Goal: Task Accomplishment & Management: Manage account settings

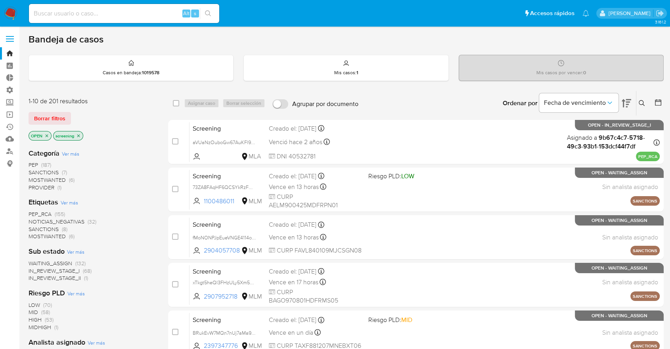
click at [15, 9] on img at bounding box center [10, 13] width 13 height 13
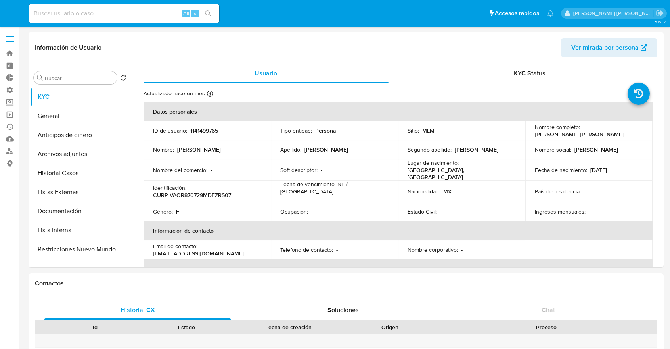
select select "10"
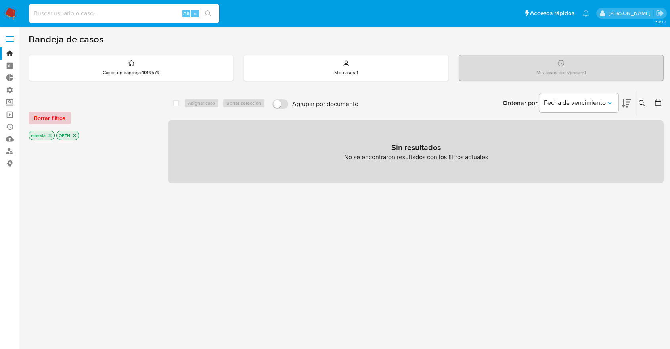
click at [63, 116] on span "Borrar filtros" at bounding box center [49, 117] width 31 height 11
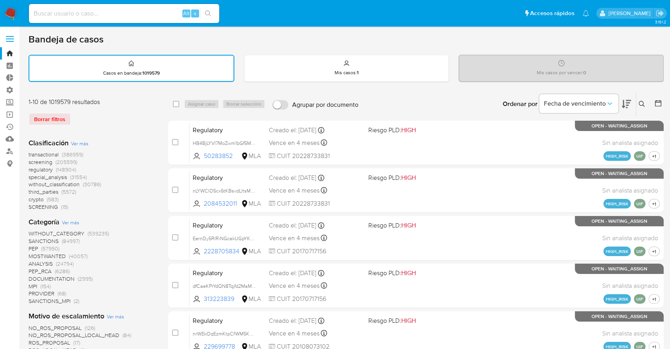
click at [630, 100] on icon at bounding box center [627, 104] width 10 height 8
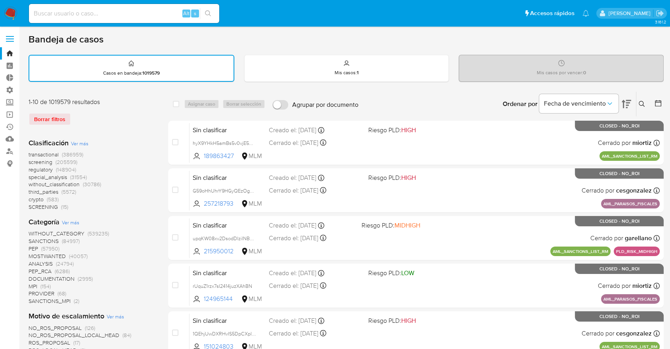
click at [31, 161] on span "screening" at bounding box center [41, 162] width 24 height 8
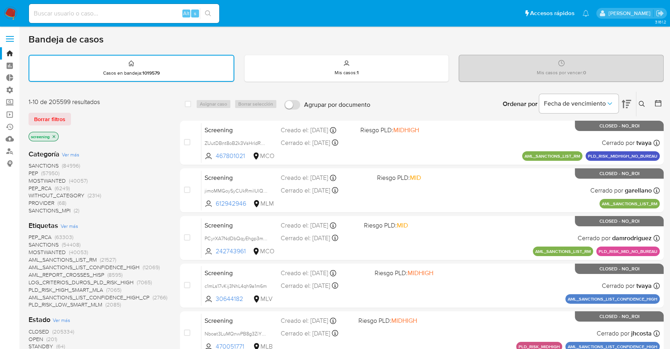
click at [34, 337] on span "OPEN" at bounding box center [36, 339] width 15 height 8
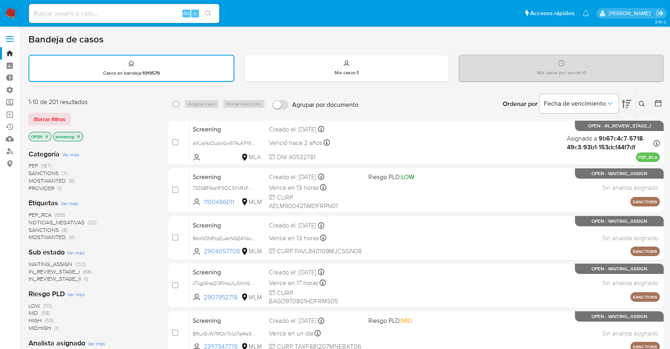
click at [36, 227] on span "SANCTIONS" at bounding box center [44, 230] width 30 height 8
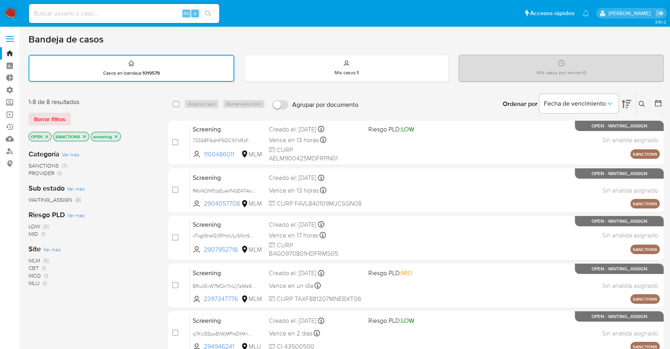
click at [32, 266] on span "CBT" at bounding box center [34, 268] width 10 height 8
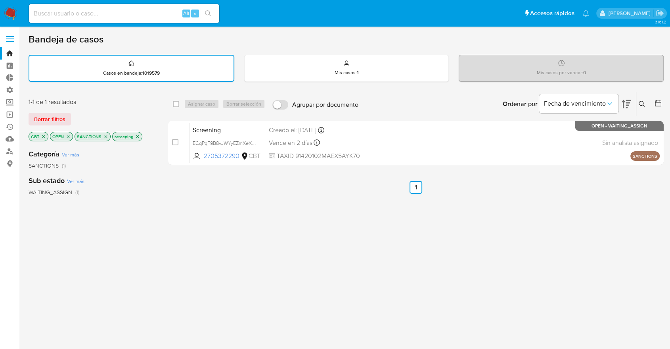
click at [44, 136] on icon "close-filter" at bounding box center [43, 136] width 5 height 5
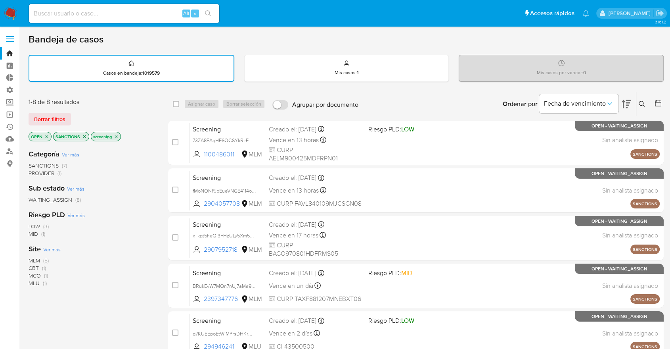
click at [31, 259] on span "MLM" at bounding box center [35, 260] width 12 height 8
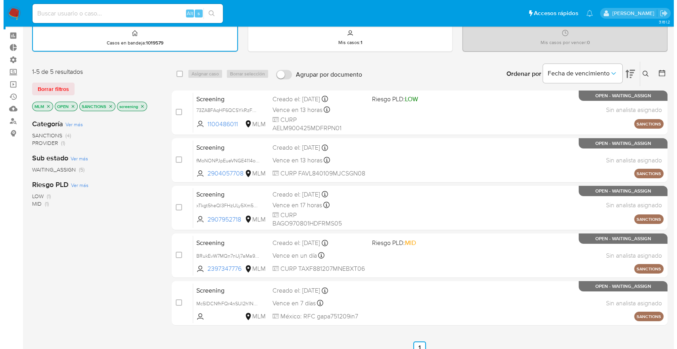
scroll to position [35, 0]
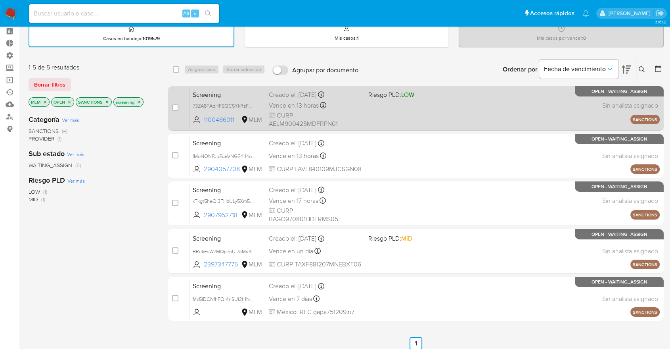
click at [227, 95] on span "Screening" at bounding box center [228, 94] width 70 height 10
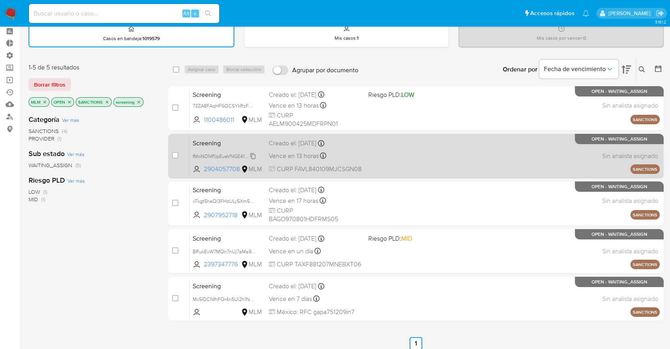
click at [243, 154] on span "fMoNONPJpEueVNGE4114od04" at bounding box center [227, 155] width 68 height 9
click at [228, 140] on span "Screening" at bounding box center [228, 142] width 70 height 10
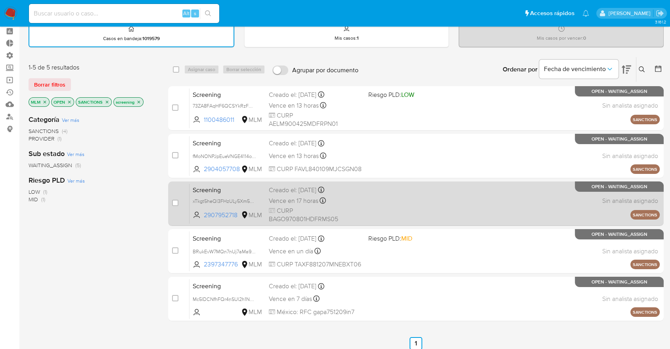
click at [231, 186] on span "Screening" at bounding box center [228, 189] width 70 height 10
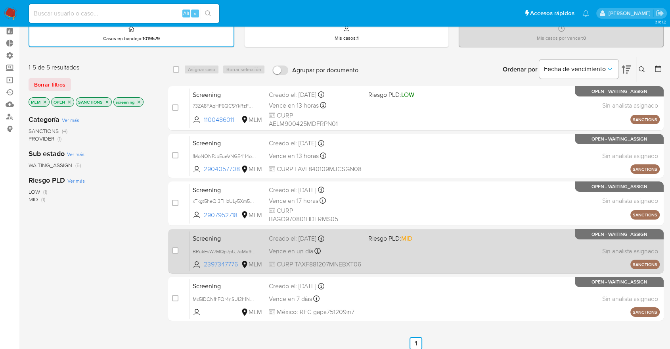
click at [232, 235] on span "Screening" at bounding box center [228, 237] width 70 height 10
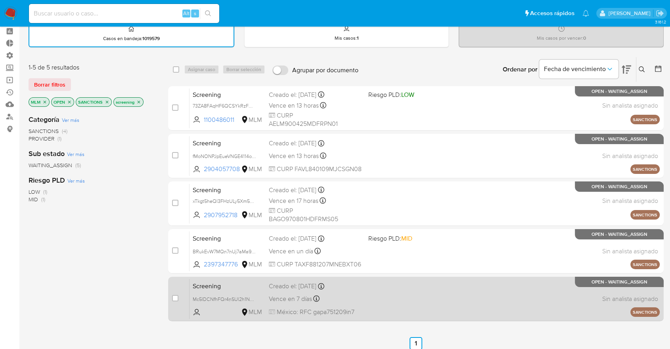
click at [232, 286] on span "Screening" at bounding box center [228, 285] width 70 height 10
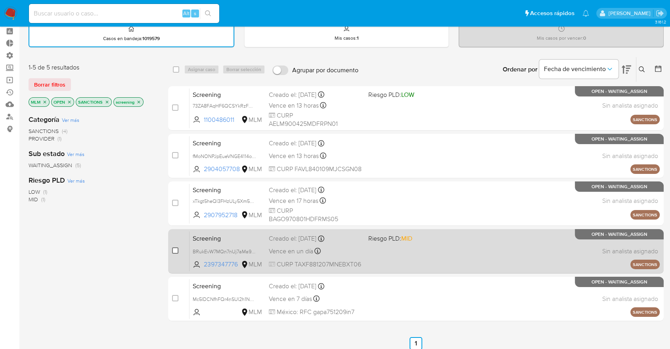
click at [177, 249] on input "checkbox" at bounding box center [175, 250] width 6 height 6
checkbox input "true"
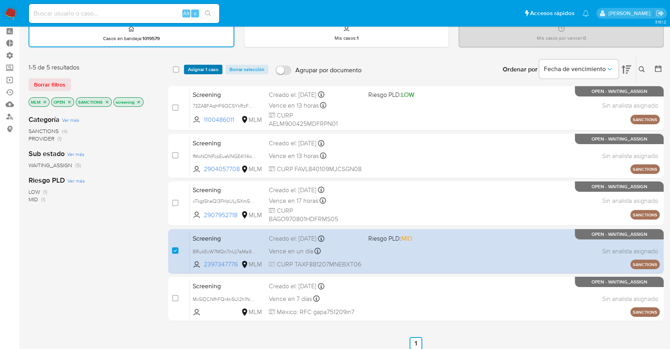
click at [215, 71] on span "Asignar 1 caso" at bounding box center [203, 69] width 31 height 8
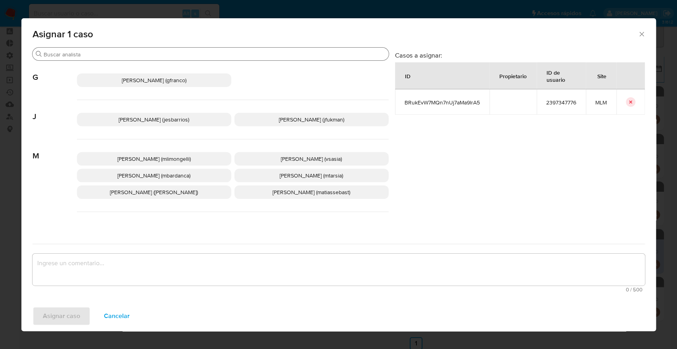
click at [180, 54] on input "Buscar" at bounding box center [215, 54] width 342 height 7
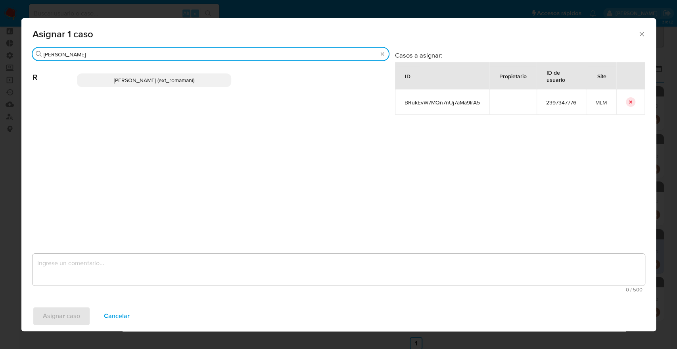
type input "rosa"
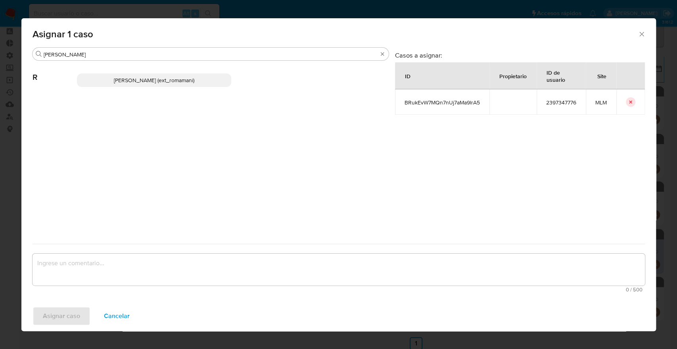
click at [204, 82] on p "Rosalia Mamani (ext_romamani)" at bounding box center [154, 79] width 154 height 13
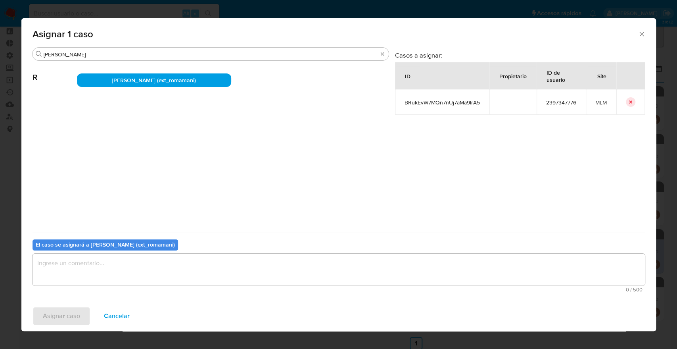
click at [175, 267] on textarea "assign-modal" at bounding box center [339, 269] width 612 height 32
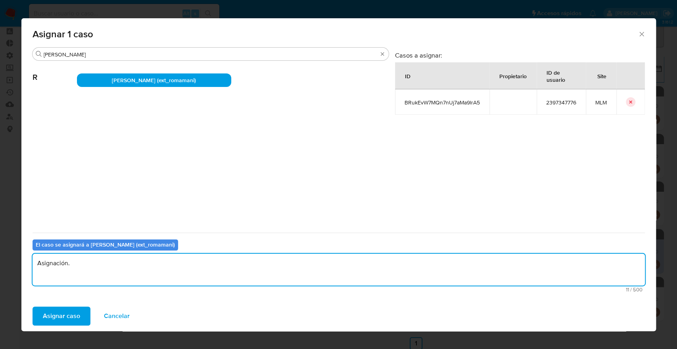
drag, startPoint x: 169, startPoint y: 267, endPoint x: 27, endPoint y: 265, distance: 142.8
click at [27, 265] on div "Buscar rosa R Rosalia Mamani (ext_romamani) Casos a asignar: ID Propietario ID …" at bounding box center [338, 173] width 635 height 253
type textarea "Asignación."
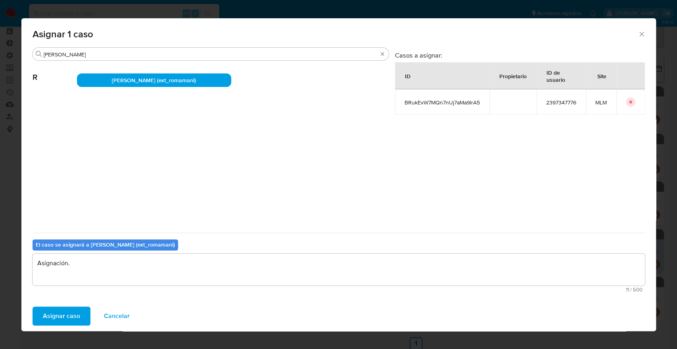
click at [84, 315] on button "Asignar caso" at bounding box center [62, 315] width 58 height 19
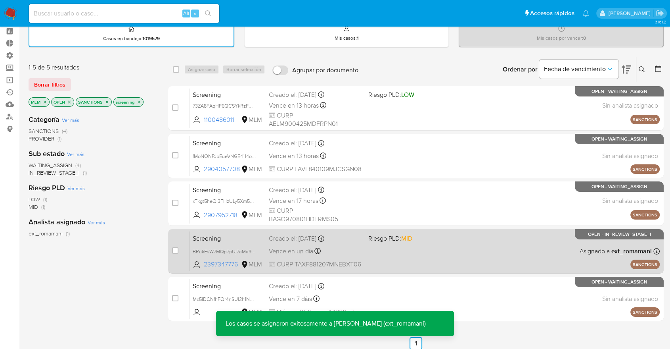
click at [232, 232] on span "Screening" at bounding box center [228, 237] width 70 height 10
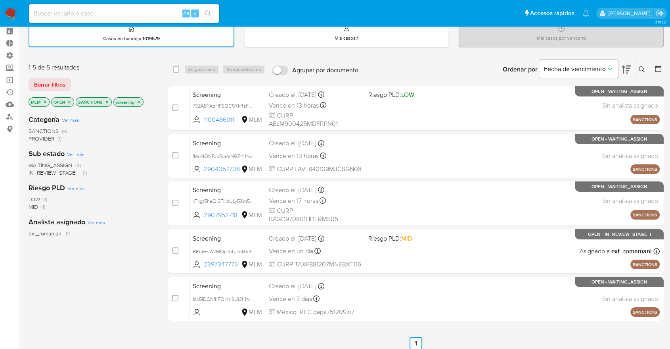
click at [47, 100] on icon "close-filter" at bounding box center [44, 102] width 5 height 5
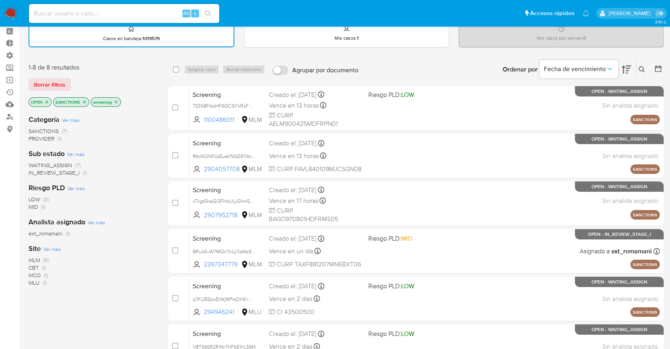
click at [46, 249] on span "Ver más" at bounding box center [51, 248] width 17 height 7
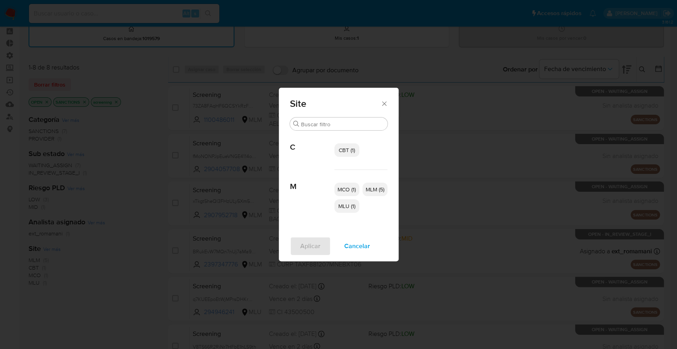
click at [353, 186] on span "MCO (1)" at bounding box center [346, 189] width 18 height 8
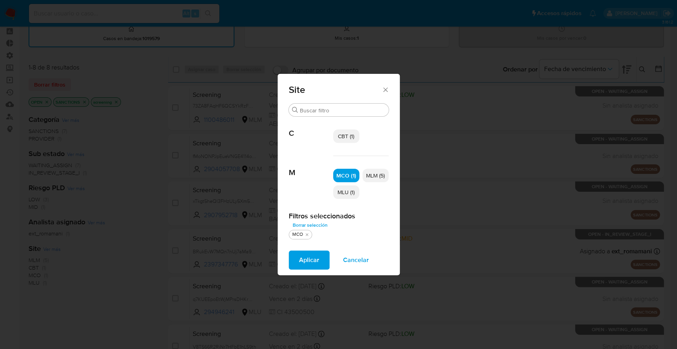
click at [353, 190] on span "MLU (1)" at bounding box center [345, 192] width 17 height 8
click at [355, 133] on p "CBT (1)" at bounding box center [346, 135] width 26 height 13
click at [319, 255] on button "Aplicar" at bounding box center [309, 259] width 41 height 19
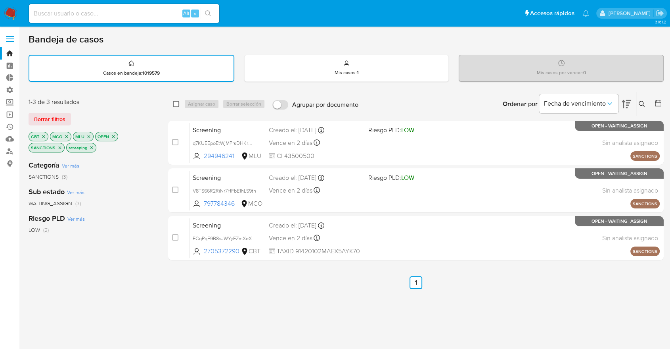
click at [175, 103] on input "checkbox" at bounding box center [176, 104] width 6 height 6
checkbox input "true"
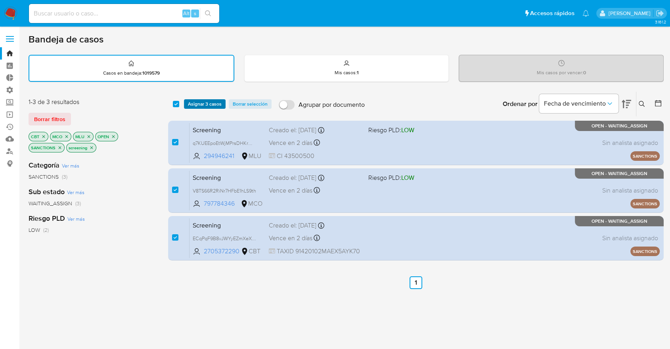
click at [189, 103] on span "Asignar 3 casos" at bounding box center [205, 104] width 34 height 8
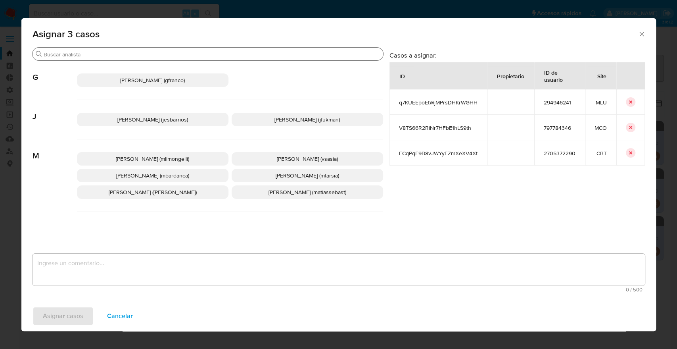
click at [259, 56] on input "Buscar" at bounding box center [212, 54] width 336 height 7
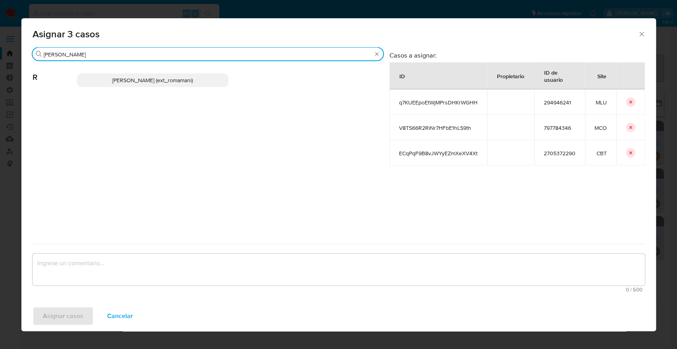
type input "rosa"
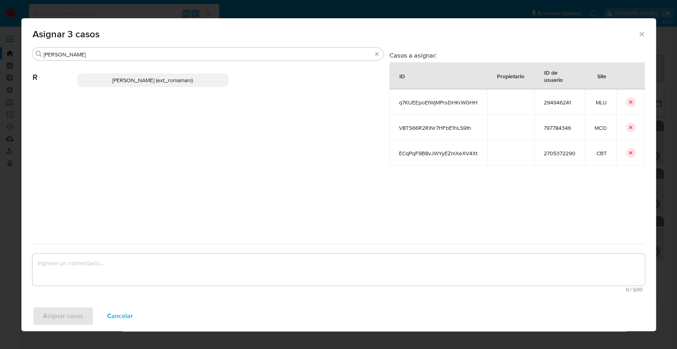
click at [221, 81] on p "Rosalia Mamani (ext_romamani)" at bounding box center [152, 79] width 151 height 13
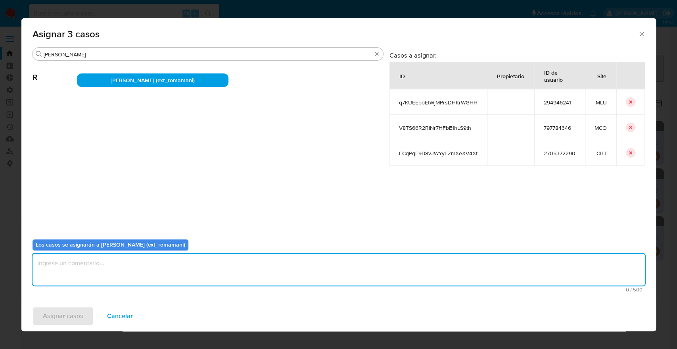
click at [163, 267] on textarea "assign-modal" at bounding box center [339, 269] width 612 height 32
paste textarea "Asignación."
type textarea "Asignación."
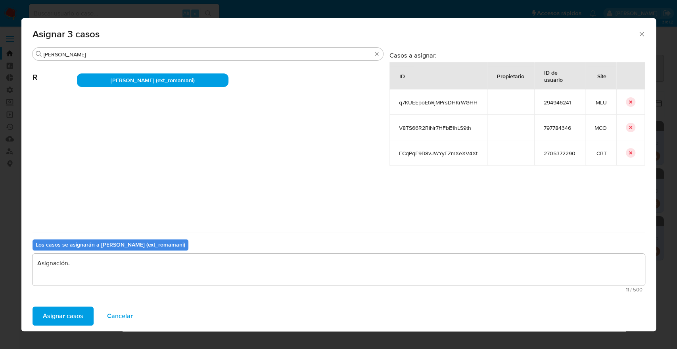
click at [83, 311] on button "Asignar casos" at bounding box center [63, 315] width 61 height 19
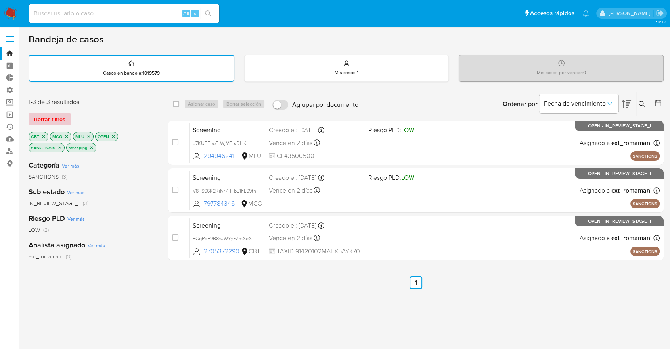
click at [66, 115] on button "Borrar filtros" at bounding box center [50, 119] width 42 height 13
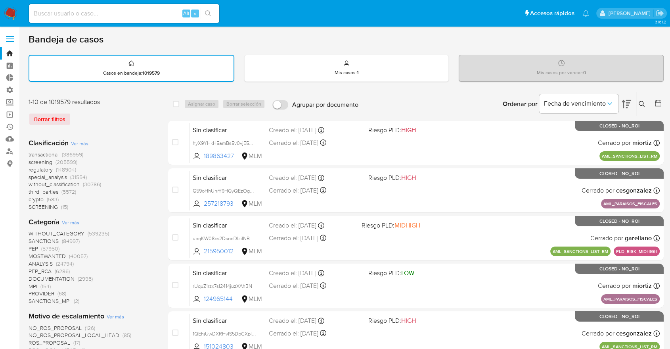
click at [31, 169] on span "regulatory" at bounding box center [41, 169] width 24 height 8
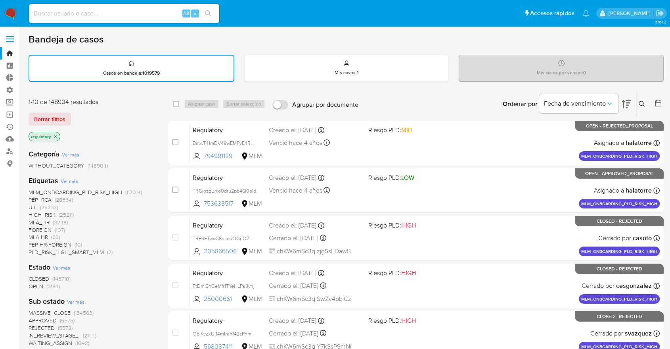
click at [34, 285] on span "OPEN" at bounding box center [36, 286] width 15 height 8
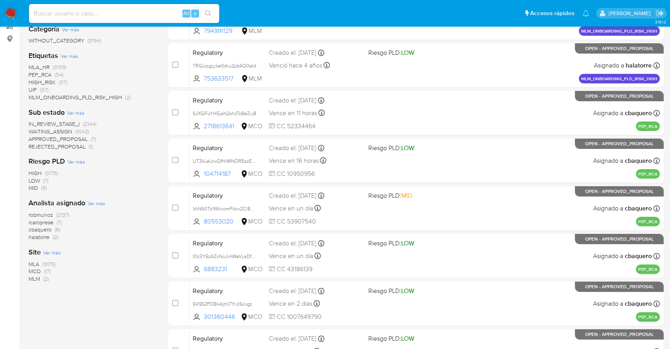
scroll to position [128, 0]
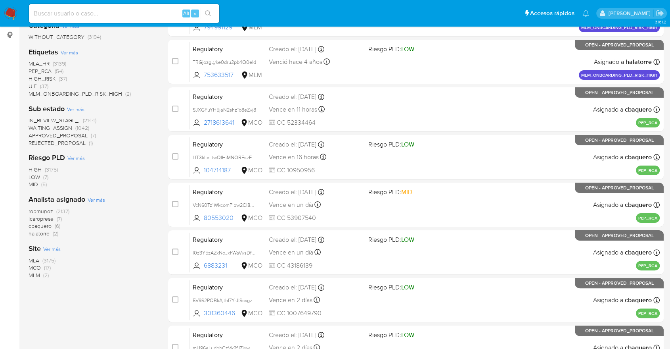
click at [35, 266] on span "MCO" at bounding box center [35, 267] width 12 height 8
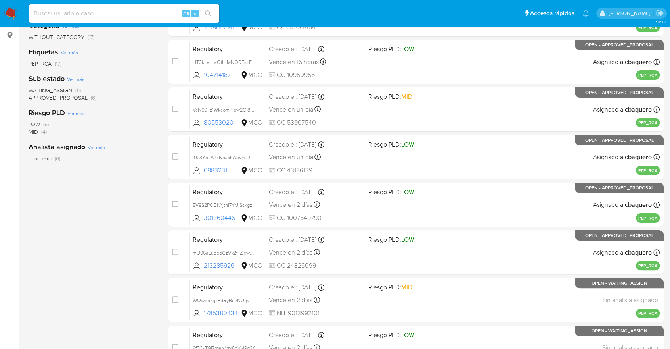
click at [33, 88] on span "WAITING_ASSIGN" at bounding box center [51, 90] width 44 height 8
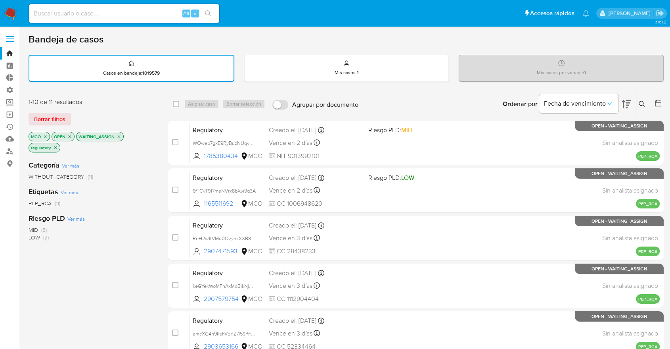
click at [120, 132] on p "WAITING_ASSIGN" at bounding box center [100, 136] width 47 height 9
click at [119, 135] on icon "close-filter" at bounding box center [119, 136] width 5 height 5
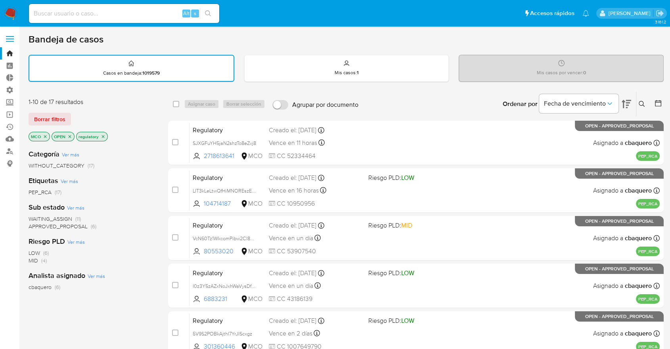
click at [33, 218] on span "WAITING_ASSIGN" at bounding box center [51, 219] width 44 height 8
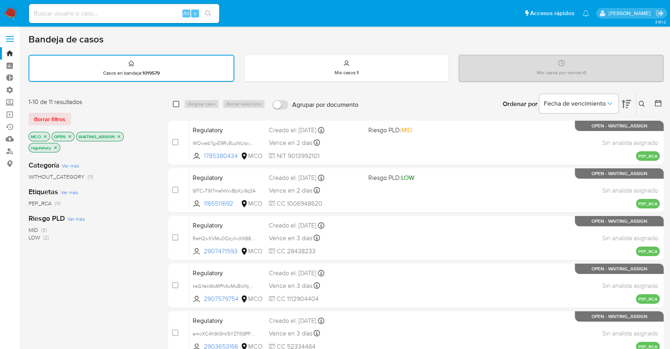
click at [178, 104] on input "checkbox" at bounding box center [176, 104] width 6 height 6
checkbox input "true"
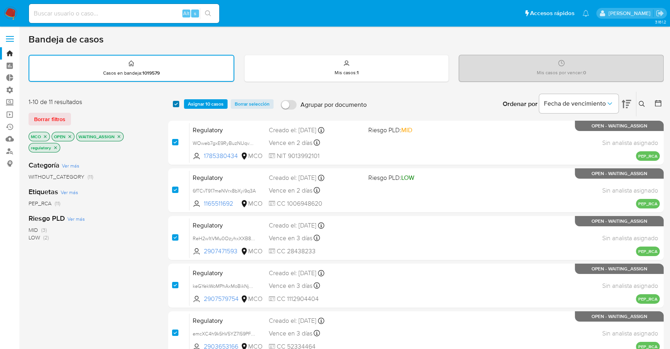
checkbox input "true"
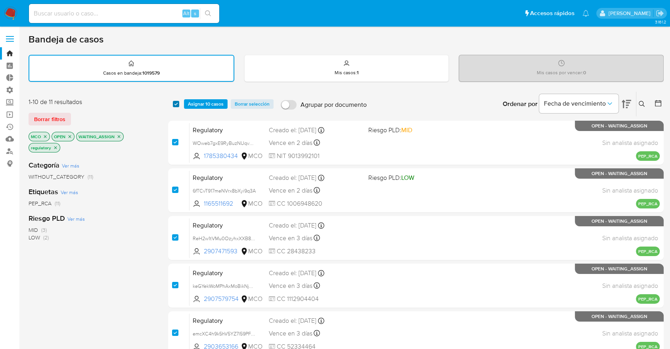
checkbox input "true"
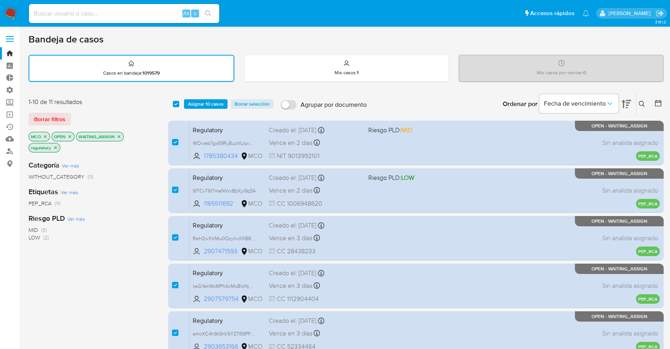
scroll to position [305, 0]
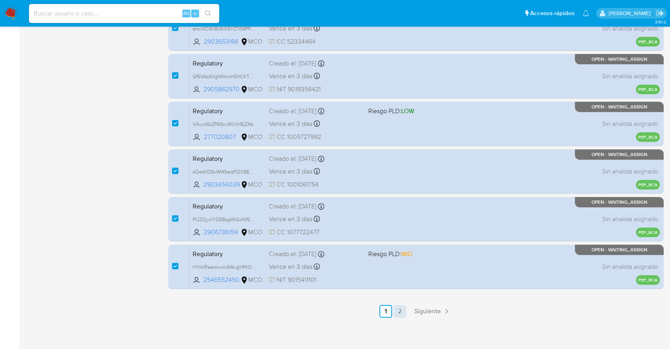
click at [399, 311] on link "2" at bounding box center [400, 311] width 13 height 13
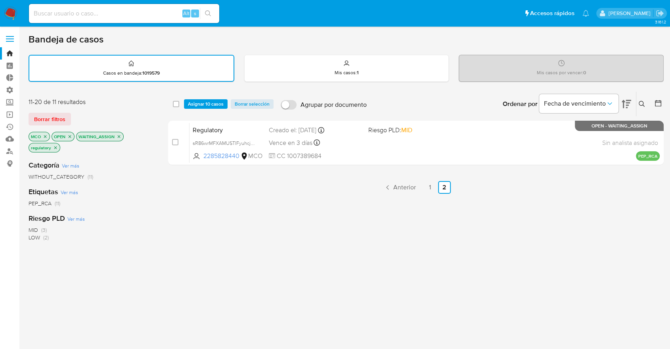
click at [172, 102] on div "select-all-cases-checkbox Asignar 10 casos Borrar selección Agrupar por documen…" at bounding box center [416, 104] width 496 height 25
click at [176, 104] on input "checkbox" at bounding box center [176, 104] width 6 height 6
checkbox input "true"
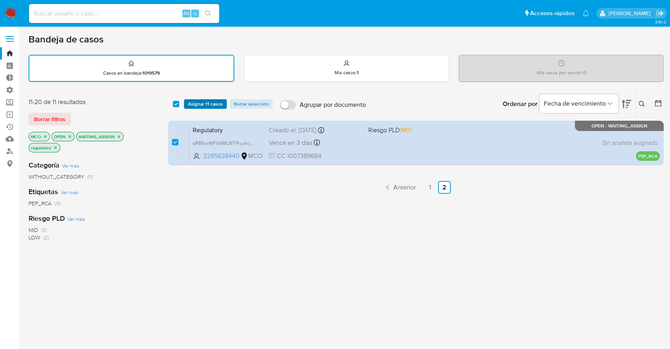
click at [188, 102] on span "Asignar 11 casos" at bounding box center [205, 104] width 35 height 8
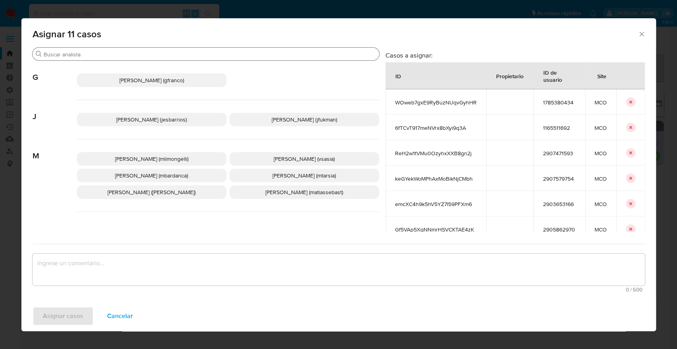
click at [168, 53] on input "Buscar" at bounding box center [210, 54] width 332 height 7
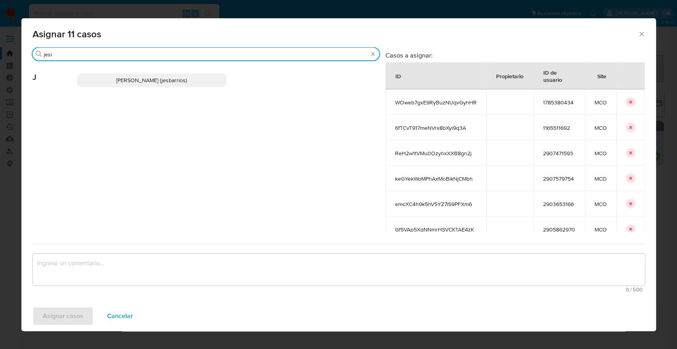
type input "jesi"
click at [197, 80] on p "Jesica Iris Barrios Leita (jesbarrios)" at bounding box center [152, 79] width 150 height 13
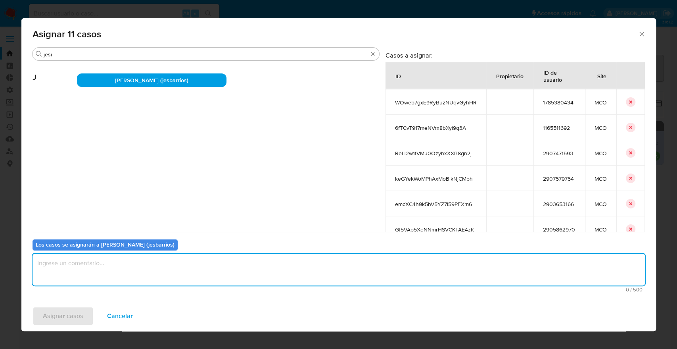
click at [165, 268] on textarea "assign-modal" at bounding box center [339, 269] width 612 height 32
paste textarea "Asignación."
type textarea "Asignación."
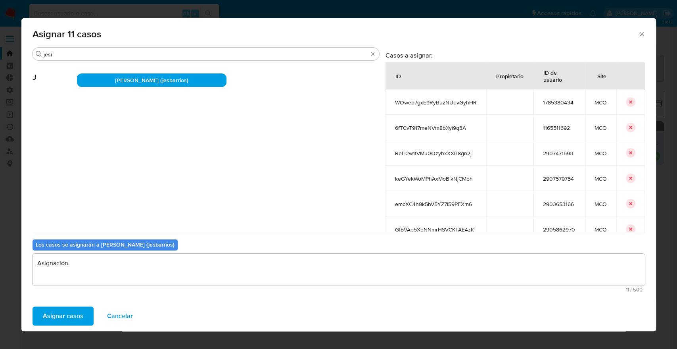
click at [82, 313] on button "Asignar casos" at bounding box center [63, 315] width 61 height 19
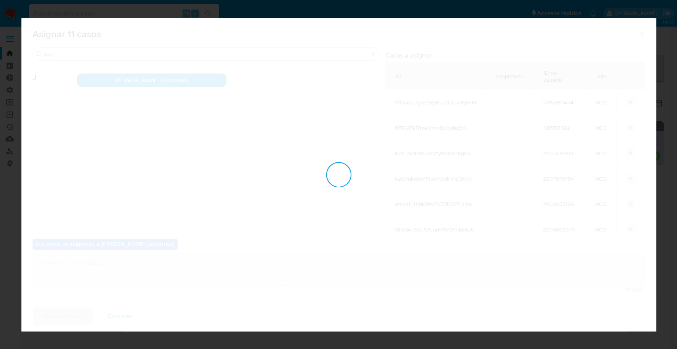
checkbox input "false"
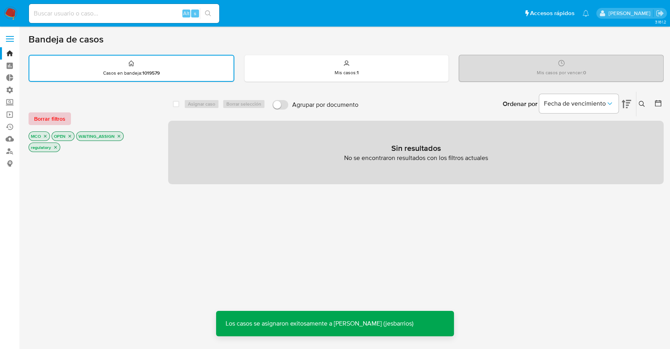
click at [67, 121] on button "Borrar filtros" at bounding box center [50, 118] width 42 height 13
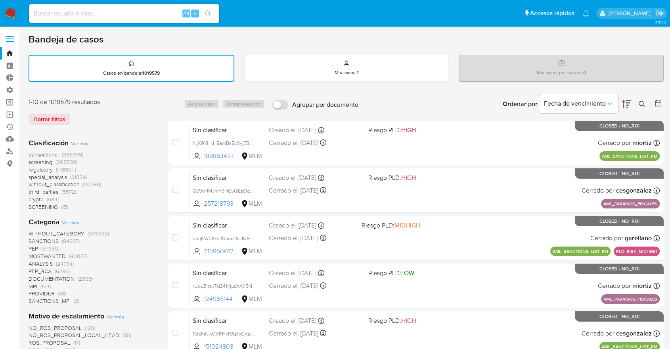
click at [31, 158] on span "screening" at bounding box center [41, 162] width 24 height 8
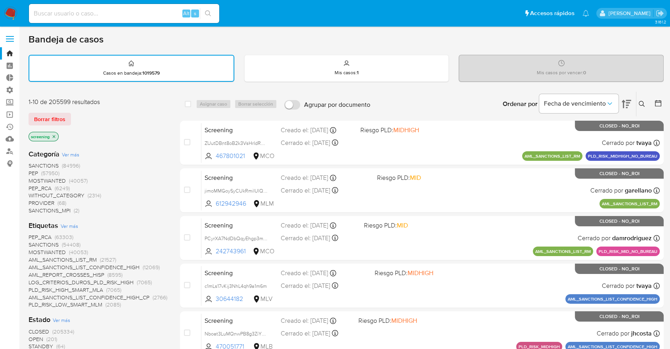
click at [34, 337] on span "OPEN" at bounding box center [36, 339] width 15 height 8
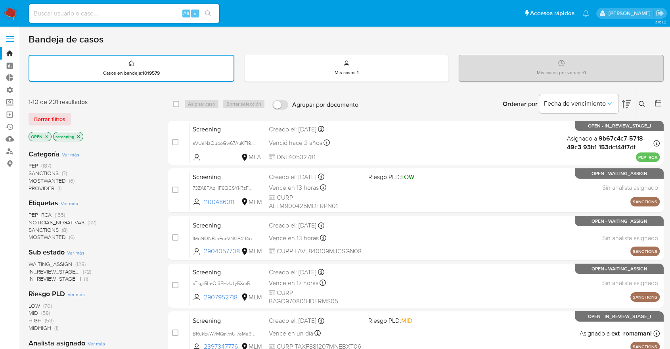
click at [36, 233] on span "MOSTWANTED" at bounding box center [47, 237] width 37 height 8
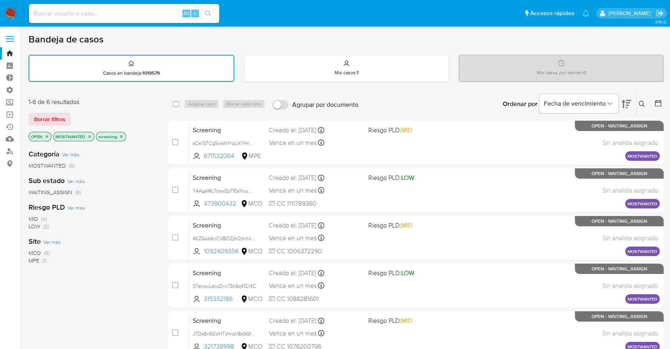
click at [46, 240] on span "Ver más" at bounding box center [51, 241] width 17 height 7
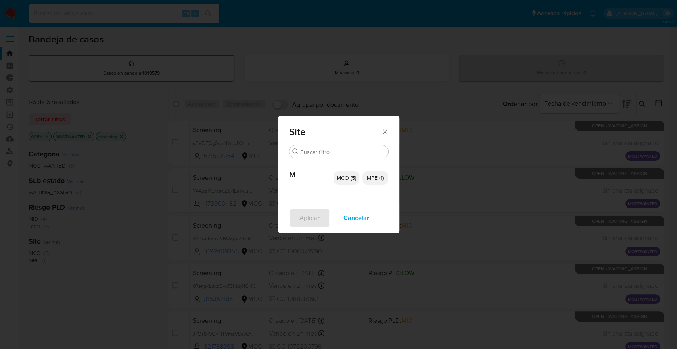
click at [339, 183] on p "MCO (5)" at bounding box center [347, 177] width 26 height 13
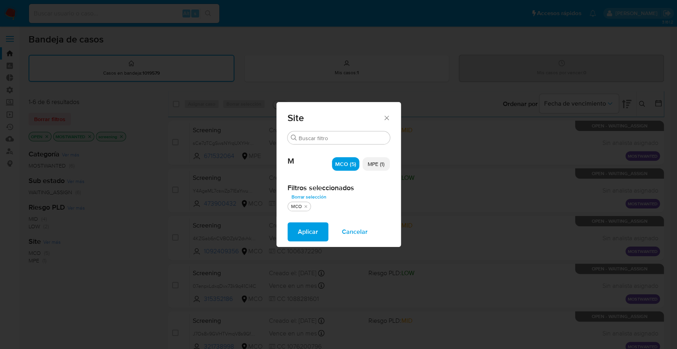
click at [379, 167] on span "MPE (1)" at bounding box center [376, 164] width 17 height 8
click at [313, 232] on span "Aplicar" at bounding box center [308, 231] width 20 height 17
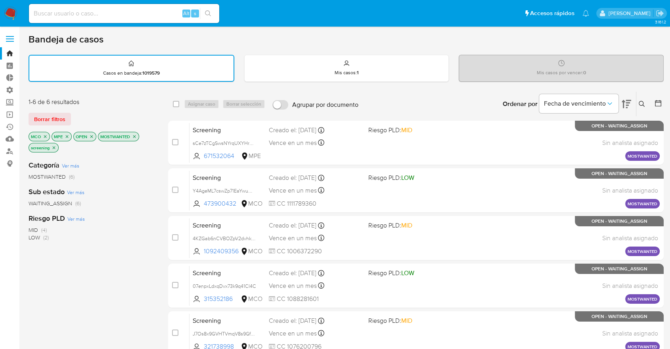
click at [33, 203] on span "WAITING_ASSIGN" at bounding box center [51, 203] width 44 height 8
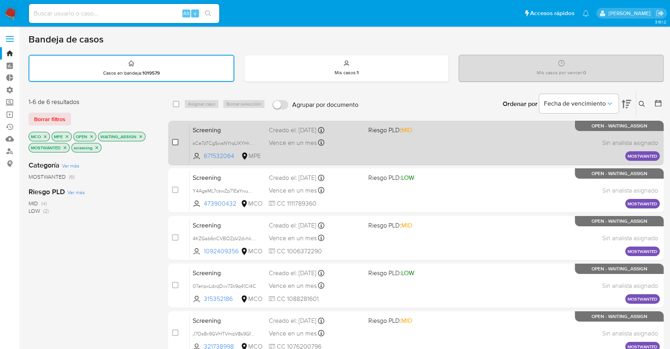
click at [175, 139] on input "checkbox" at bounding box center [175, 142] width 6 height 6
checkbox input "true"
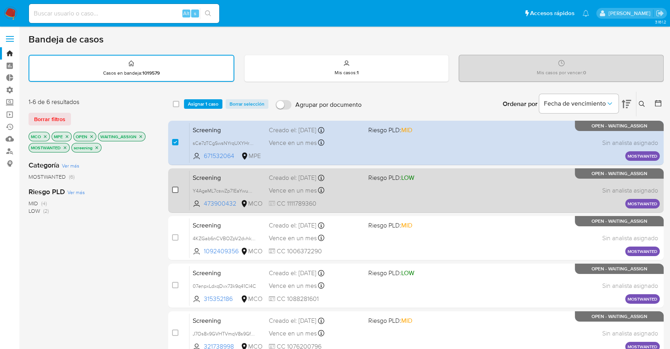
click at [174, 190] on input "checkbox" at bounding box center [175, 189] width 6 height 6
checkbox input "true"
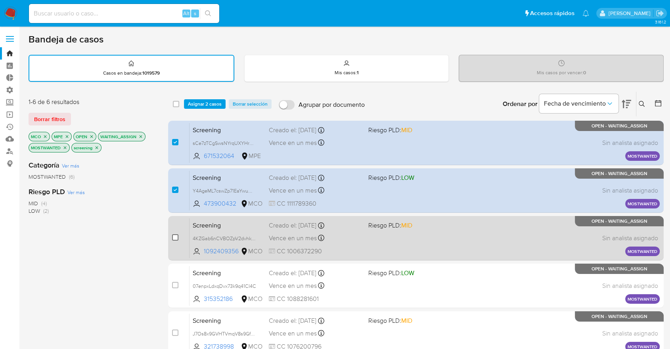
click at [174, 237] on input "checkbox" at bounding box center [175, 237] width 6 height 6
checkbox input "true"
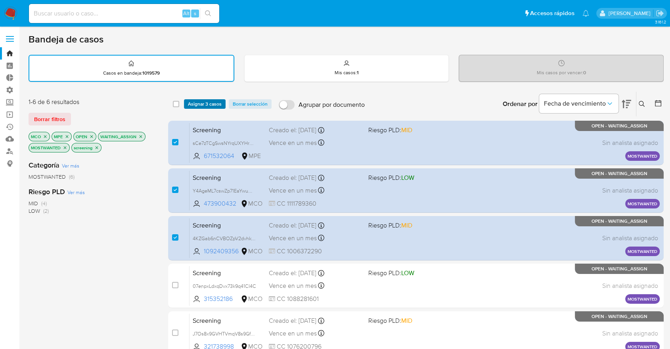
click at [219, 104] on span "Asignar 3 casos" at bounding box center [205, 104] width 34 height 8
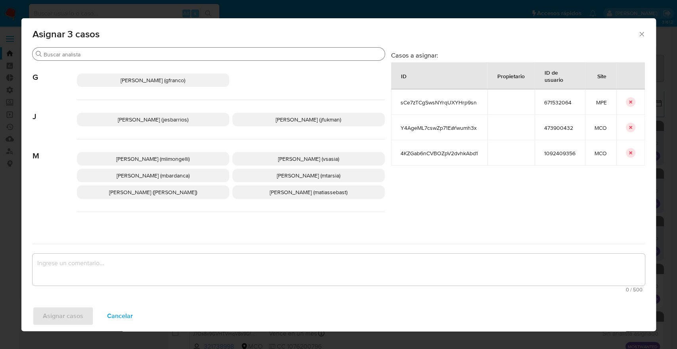
click at [195, 50] on div "Buscar" at bounding box center [209, 54] width 352 height 13
click at [199, 55] on input "Buscar" at bounding box center [213, 54] width 338 height 7
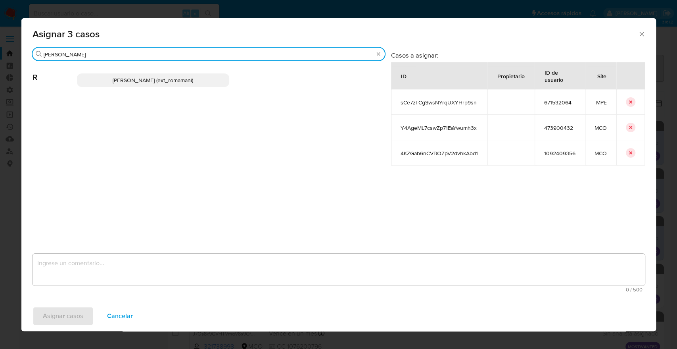
type input "rosa"
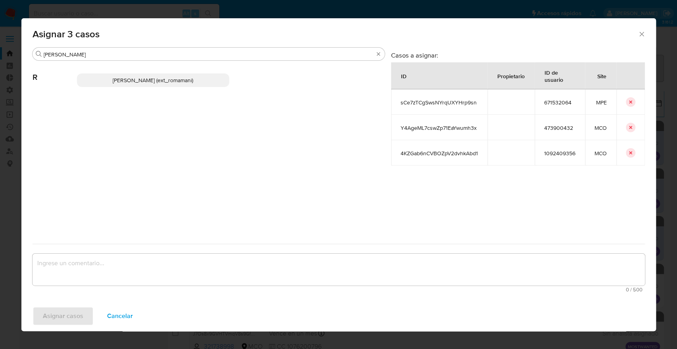
click at [200, 75] on p "Rosalia Mamani (ext_romamani)" at bounding box center [153, 79] width 152 height 13
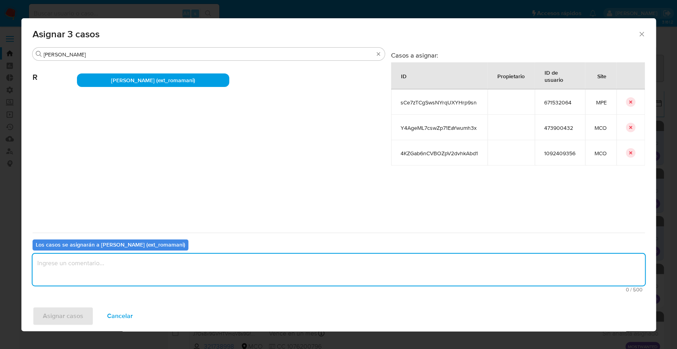
paste textarea "Asignación."
click at [152, 262] on textarea "Asignación." at bounding box center [339, 269] width 612 height 32
type textarea "Asignación."
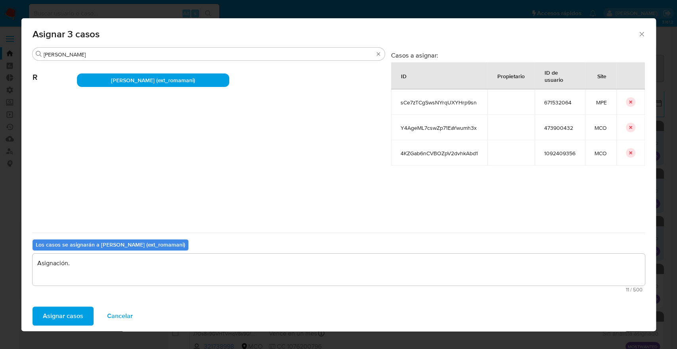
click at [86, 313] on button "Asignar casos" at bounding box center [63, 315] width 61 height 19
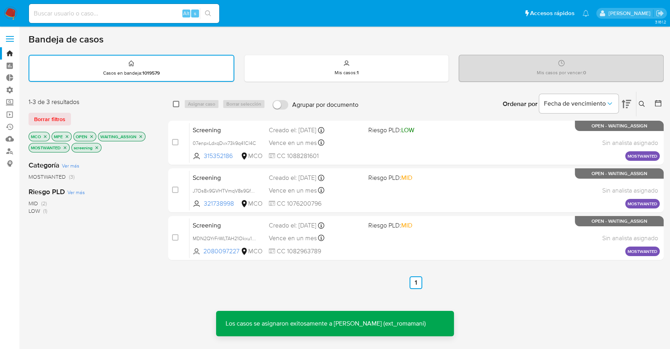
click at [178, 105] on input "checkbox" at bounding box center [176, 104] width 6 height 6
checkbox input "true"
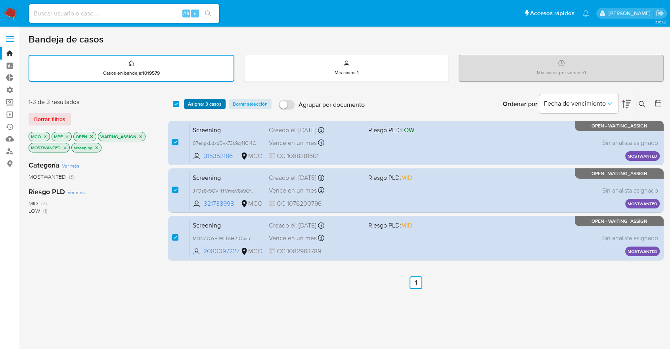
click at [221, 107] on span "Asignar 3 casos" at bounding box center [205, 104] width 34 height 8
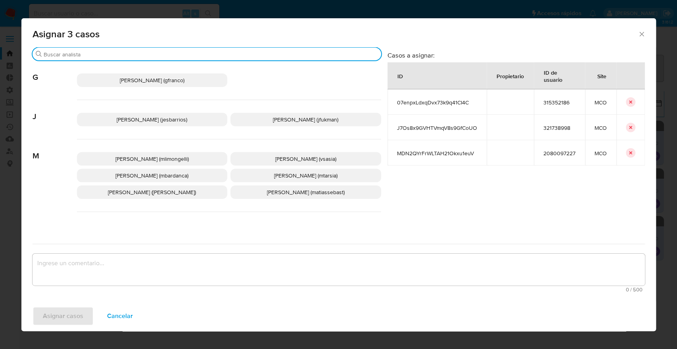
click at [197, 53] on input "Buscar" at bounding box center [211, 54] width 334 height 7
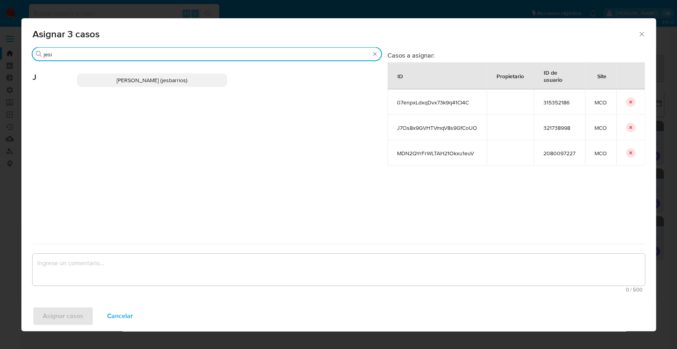
type input "jesi"
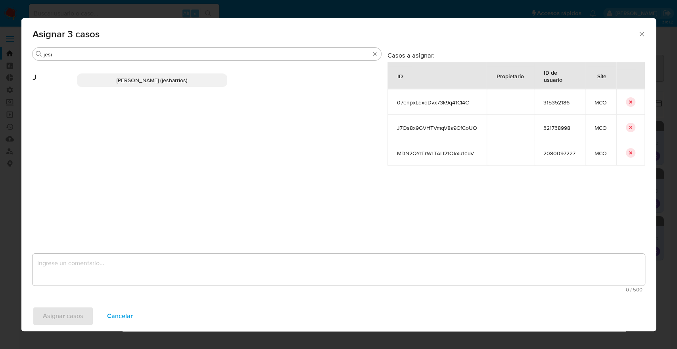
click at [210, 80] on p "Jesica Iris Barrios Leita (jesbarrios)" at bounding box center [152, 79] width 151 height 13
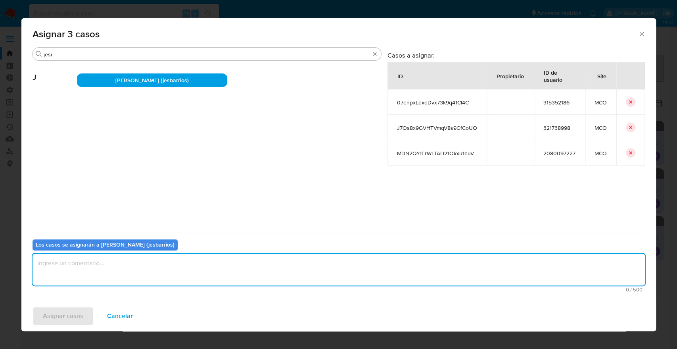
click at [120, 270] on textarea "assign-modal" at bounding box center [339, 269] width 612 height 32
paste textarea "Asignación."
type textarea "Asignación."
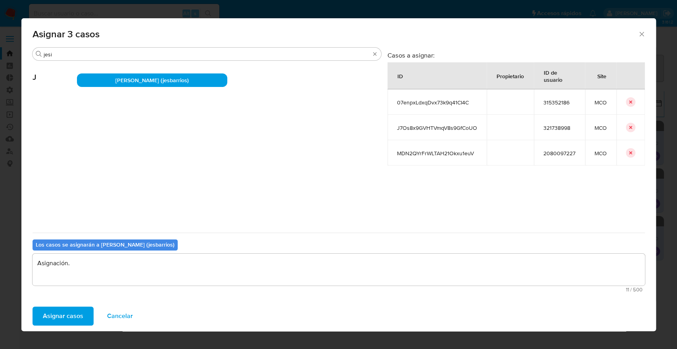
click at [78, 314] on span "Asignar casos" at bounding box center [63, 315] width 40 height 17
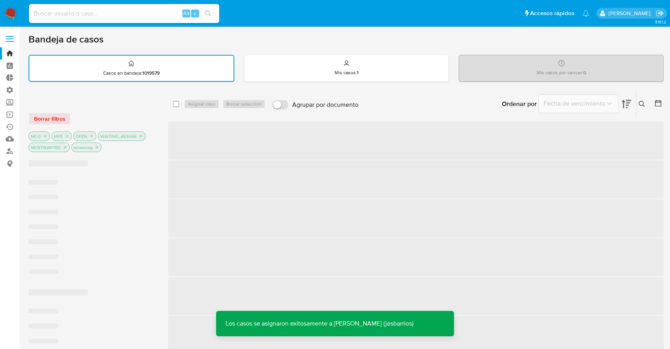
drag, startPoint x: 444, startPoint y: 85, endPoint x: 83, endPoint y: 142, distance: 365.8
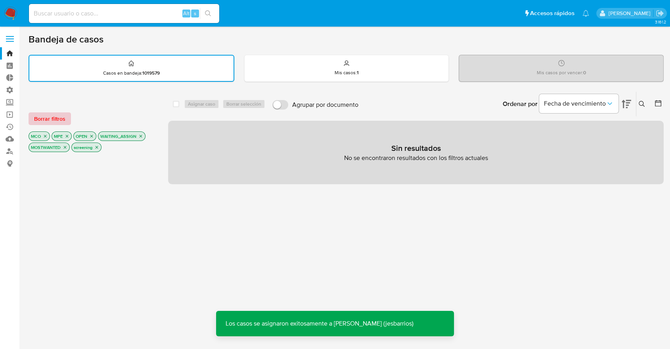
click at [62, 121] on span "Borrar filtros" at bounding box center [49, 118] width 31 height 11
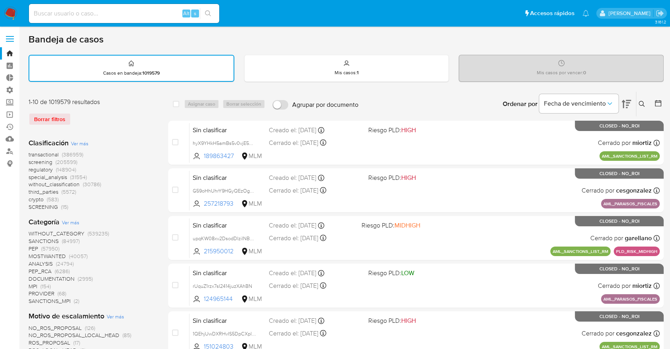
click at [32, 159] on span "screening" at bounding box center [41, 162] width 24 height 8
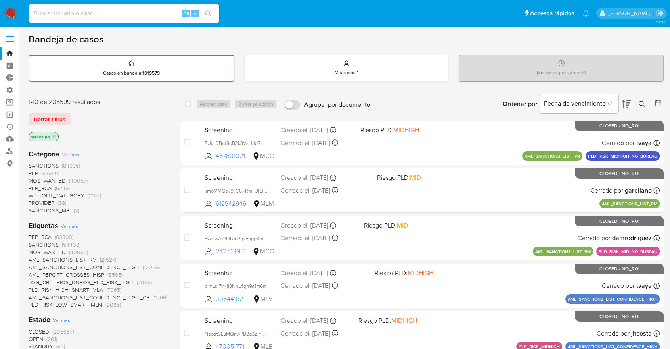
click at [34, 338] on span "OPEN" at bounding box center [36, 339] width 15 height 8
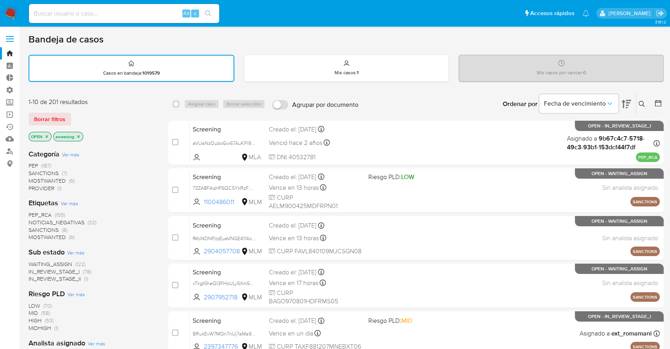
click at [34, 213] on span "PEP_RCA" at bounding box center [40, 215] width 23 height 8
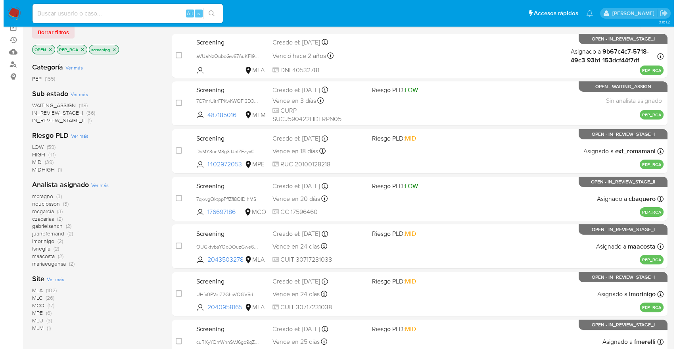
scroll to position [90, 0]
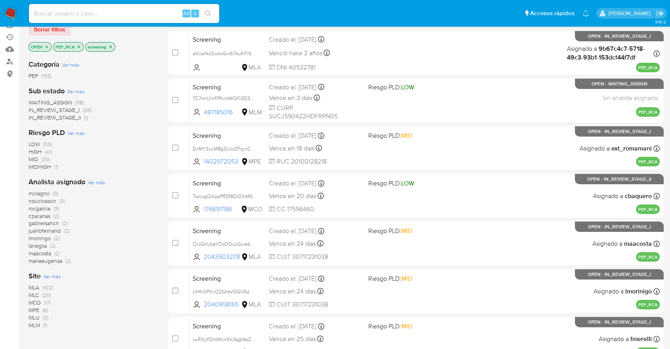
click at [46, 272] on span "Ver más" at bounding box center [51, 275] width 17 height 7
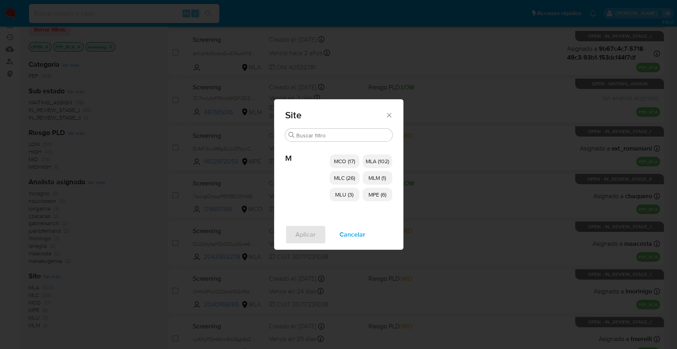
click at [335, 159] on span "MCO (17)" at bounding box center [344, 161] width 21 height 8
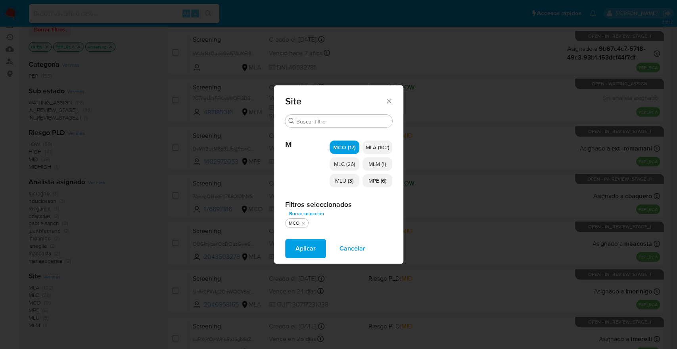
click at [335, 166] on span "MLC (26)" at bounding box center [344, 164] width 21 height 8
click at [336, 180] on span "MLU (3)" at bounding box center [344, 180] width 18 height 8
click at [372, 165] on span "MLM (1)" at bounding box center [376, 164] width 17 height 8
click at [371, 180] on span "MPE (6)" at bounding box center [377, 180] width 18 height 8
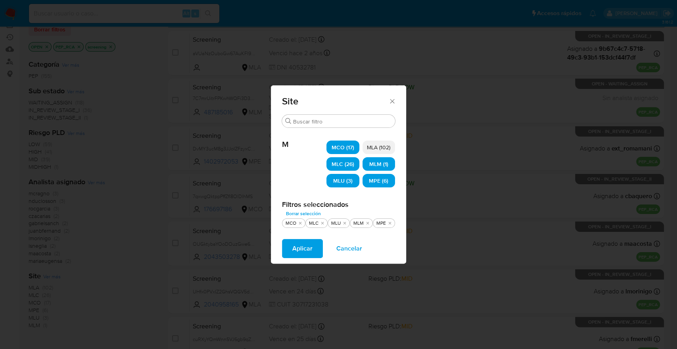
click at [311, 252] on span "Aplicar" at bounding box center [302, 248] width 20 height 17
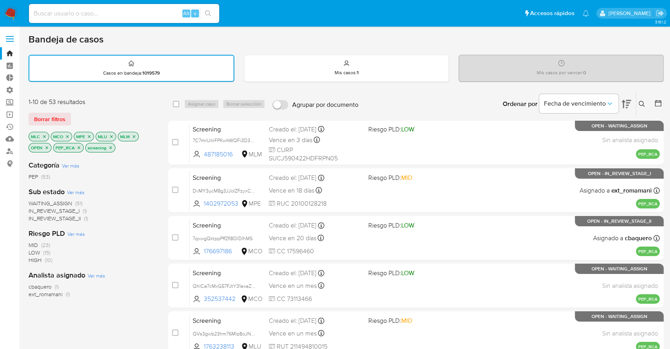
click at [487, 12] on ul "Pausado Ver notificaciones Alt s Accesos rápidos Presiona las siguientes teclas…" at bounding box center [309, 13] width 568 height 20
drag, startPoint x: 184, startPoint y: 128, endPoint x: 102, endPoint y: 178, distance: 95.6
click at [102, 178] on div "PEP (53)" at bounding box center [92, 177] width 127 height 8
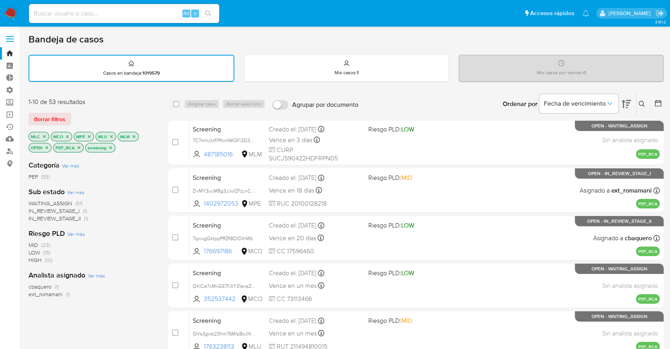
click at [33, 202] on span "WAITING_ASSIGN" at bounding box center [51, 203] width 44 height 8
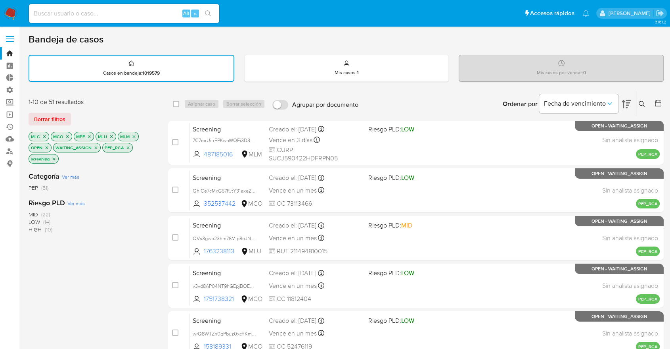
click at [477, 16] on ul "Pausado Ver notificaciones Alt s Accesos rápidos Presiona las siguientes teclas…" at bounding box center [309, 13] width 568 height 20
click at [174, 103] on input "checkbox" at bounding box center [176, 104] width 6 height 6
checkbox input "true"
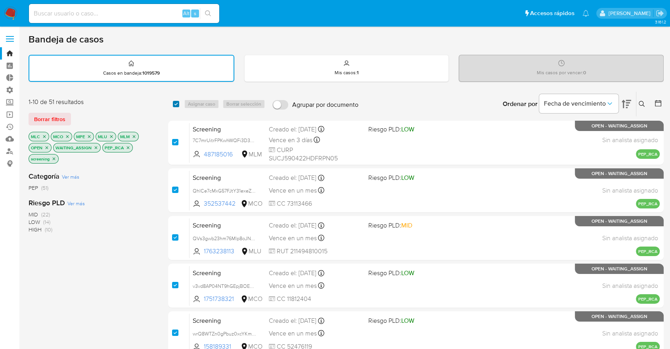
checkbox input "true"
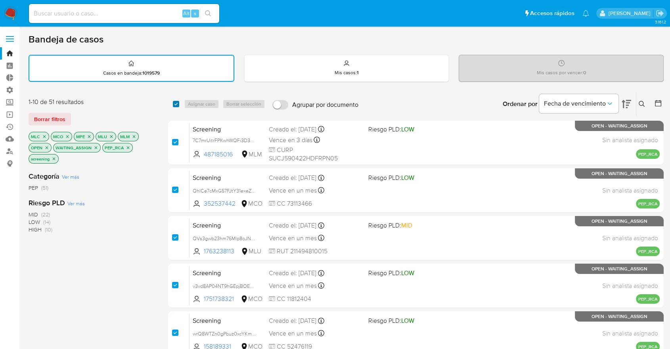
checkbox input "true"
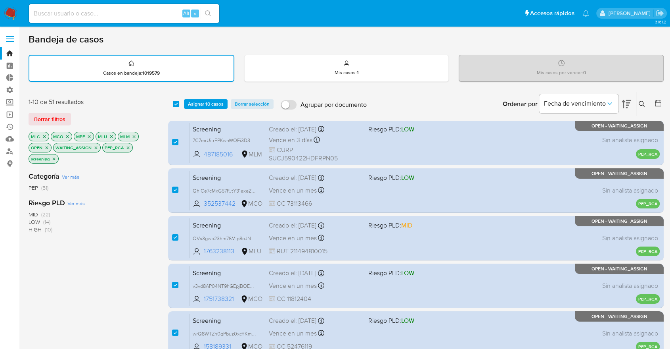
scroll to position [305, 0]
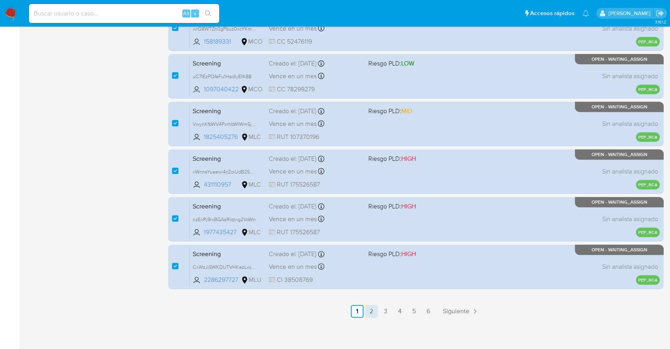
click at [371, 312] on link "2" at bounding box center [371, 311] width 13 height 13
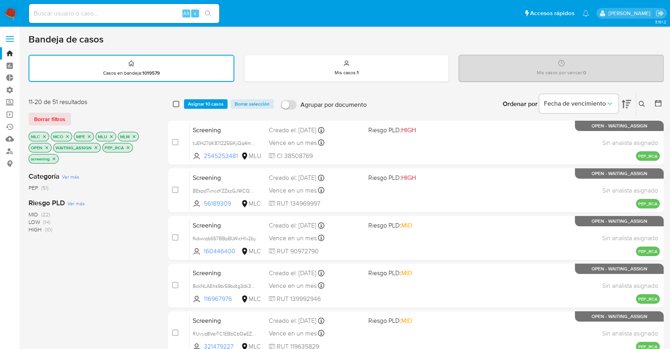
click at [174, 101] on input "checkbox" at bounding box center [176, 104] width 6 height 6
checkbox input "true"
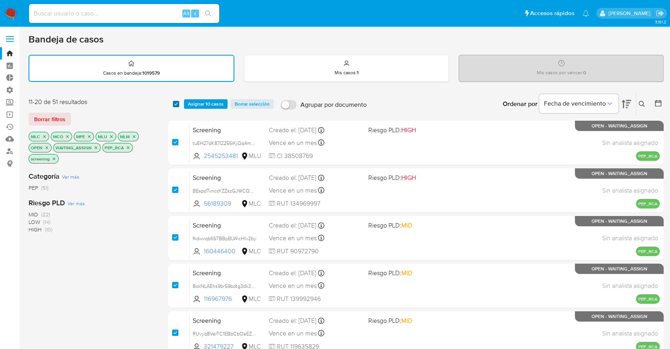
checkbox input "true"
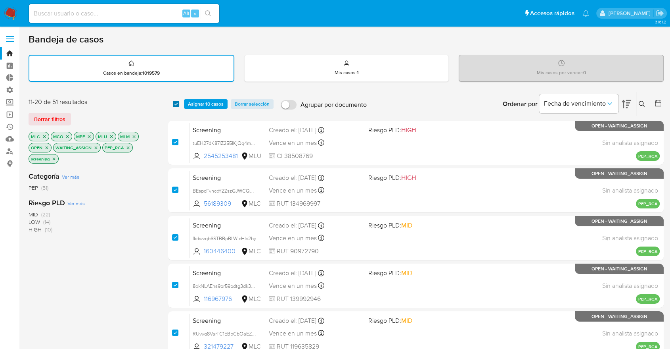
checkbox input "true"
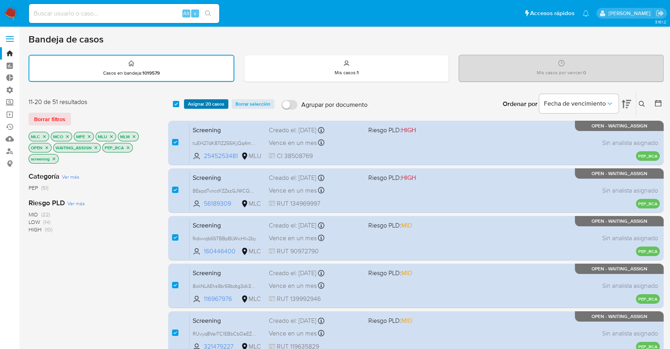
click at [191, 103] on span "Asignar 20 casos" at bounding box center [206, 104] width 36 height 8
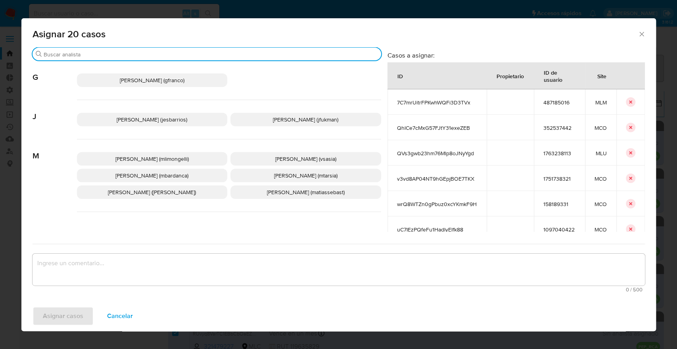
click at [267, 56] on input "Buscar" at bounding box center [211, 54] width 334 height 7
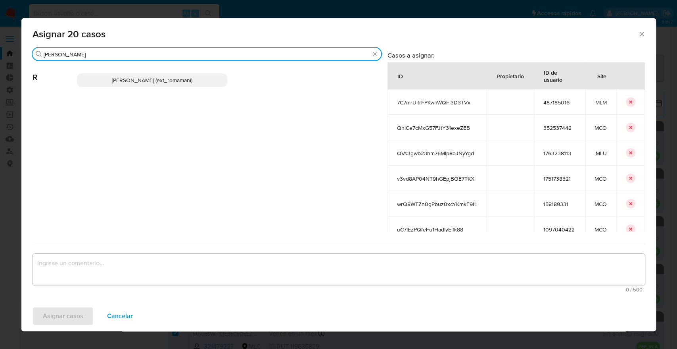
type input "rosa"
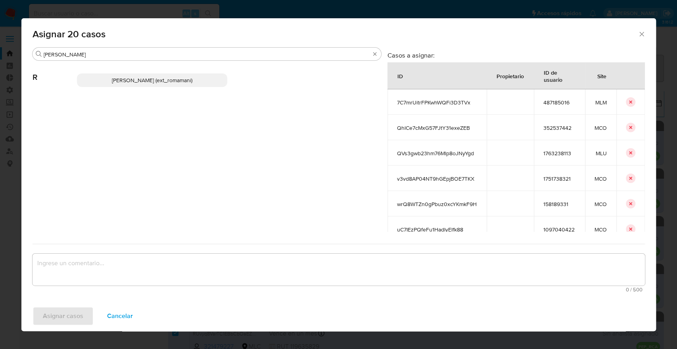
click at [214, 77] on p "Rosalia Mamani (ext_romamani)" at bounding box center [152, 79] width 151 height 13
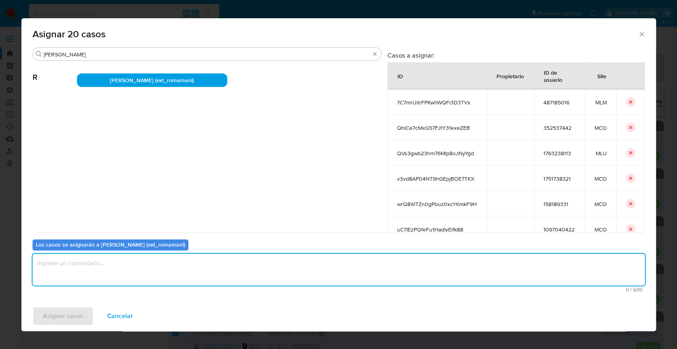
click at [172, 267] on textarea "assign-modal" at bounding box center [339, 269] width 612 height 32
paste textarea "Asignación."
type textarea "Asignación."
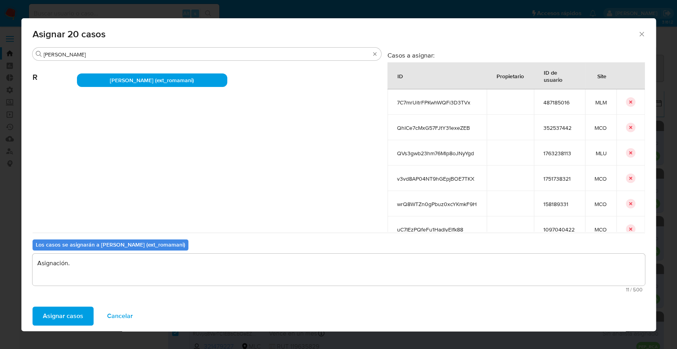
click at [87, 316] on button "Asignar casos" at bounding box center [63, 315] width 61 height 19
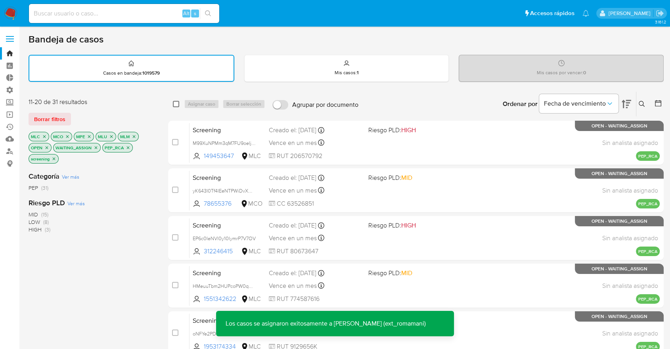
click at [174, 102] on input "checkbox" at bounding box center [176, 104] width 6 height 6
checkbox input "true"
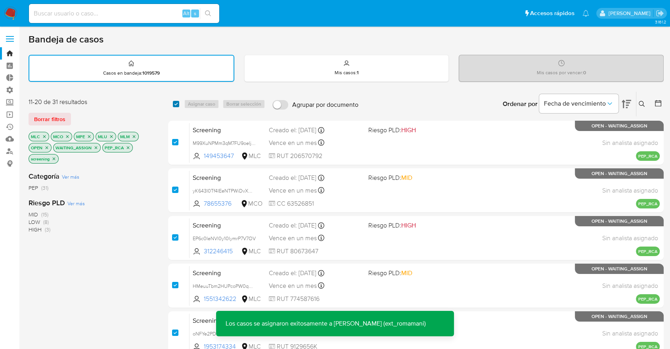
checkbox input "true"
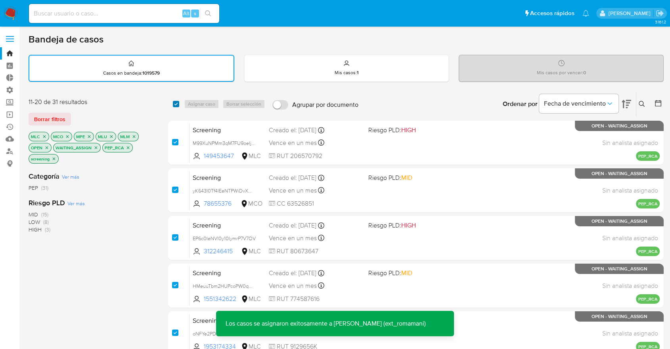
checkbox input "true"
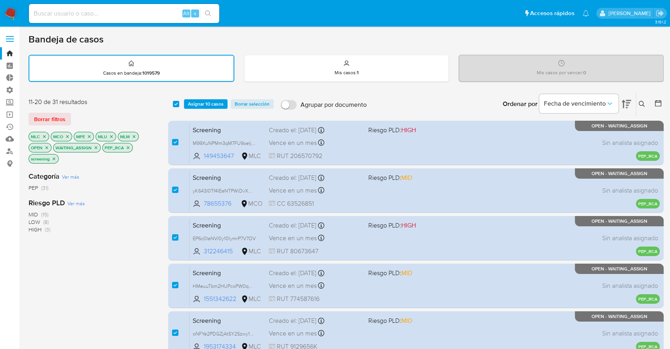
scroll to position [305, 0]
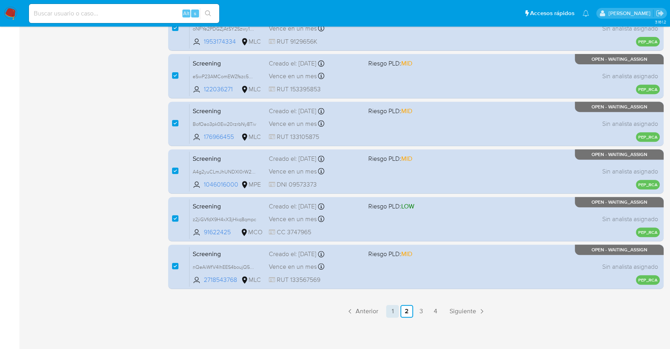
click at [394, 307] on link "1" at bounding box center [392, 311] width 13 height 13
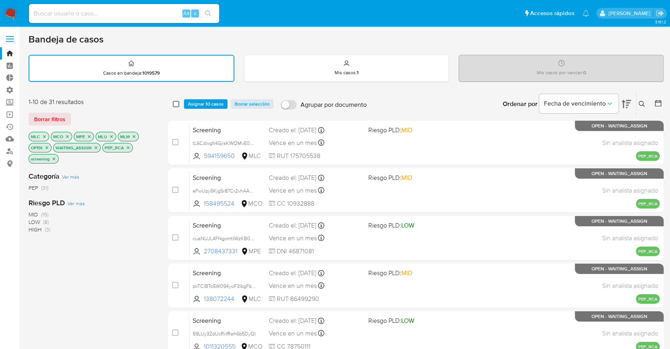
click at [178, 103] on input "checkbox" at bounding box center [176, 104] width 6 height 6
checkbox input "true"
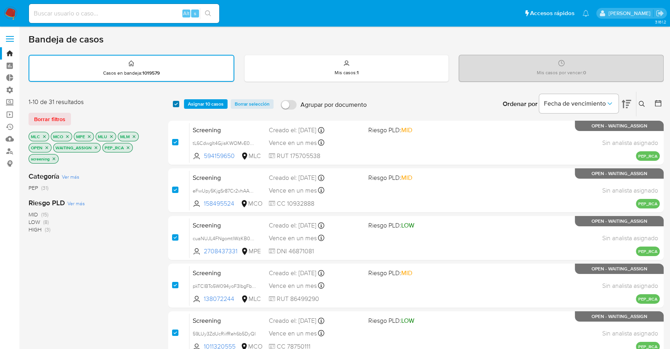
checkbox input "true"
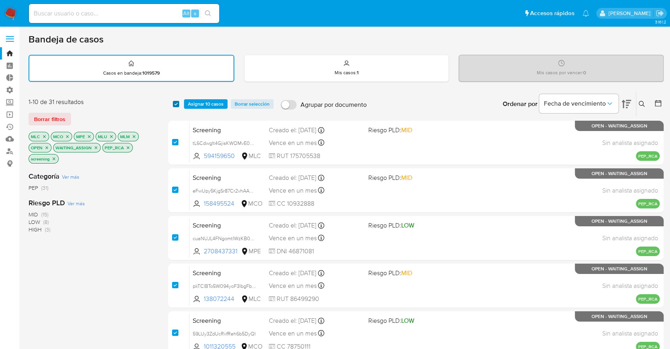
checkbox input "true"
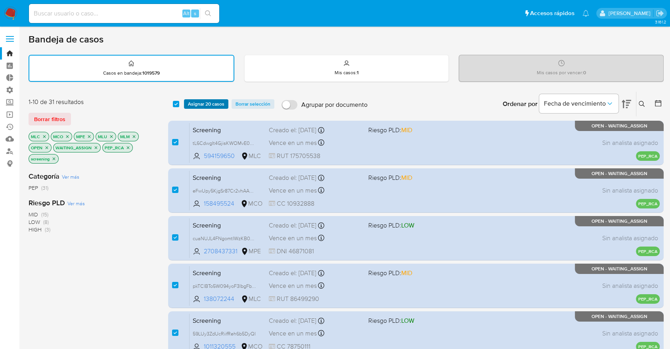
click at [187, 105] on button "Asignar 20 casos" at bounding box center [206, 104] width 44 height 10
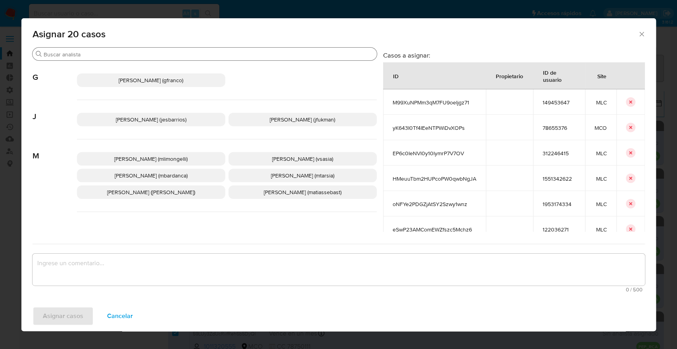
click at [192, 49] on div "Buscar" at bounding box center [205, 54] width 344 height 13
click at [196, 58] on div "Buscar" at bounding box center [205, 54] width 344 height 13
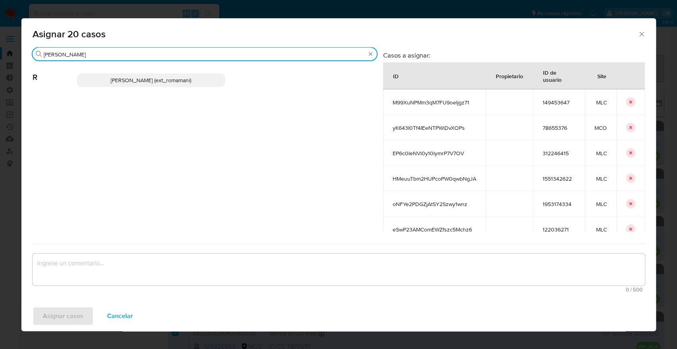
type input "rosa"
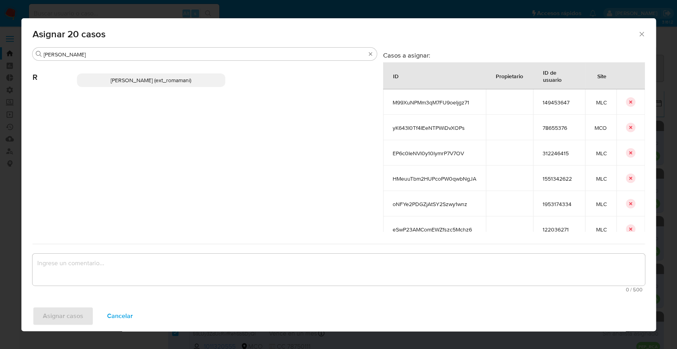
click at [193, 75] on p "Rosalia Mamani (ext_romamani)" at bounding box center [151, 79] width 148 height 13
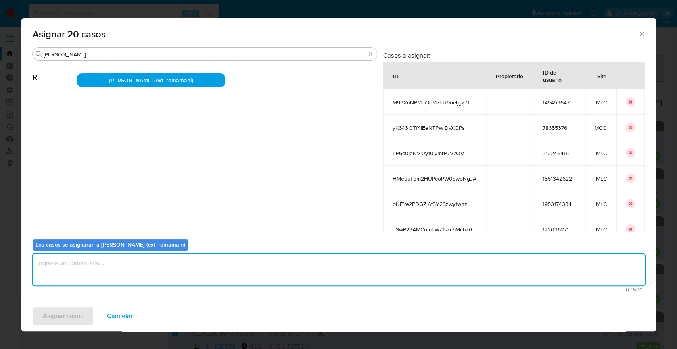
click at [136, 270] on textarea "assign-modal" at bounding box center [339, 269] width 612 height 32
paste textarea "Asignación."
type textarea "Asignación."
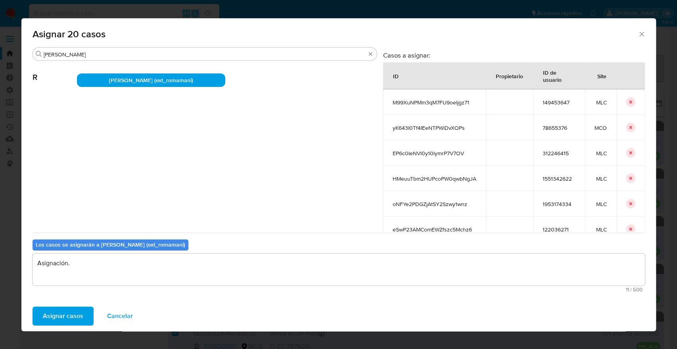
click at [89, 312] on button "Asignar casos" at bounding box center [63, 315] width 61 height 19
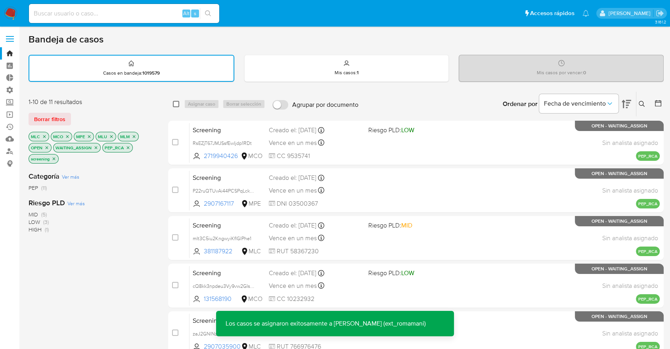
click at [175, 103] on input "checkbox" at bounding box center [176, 104] width 6 height 6
checkbox input "true"
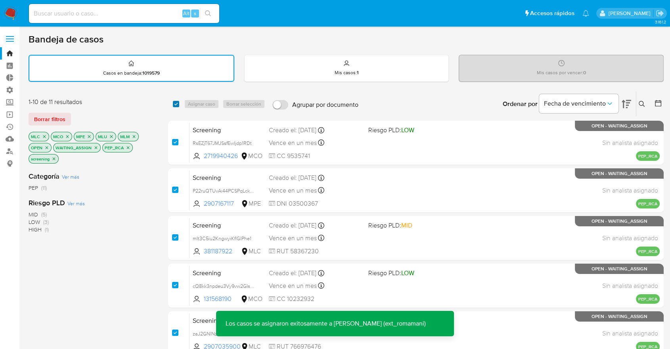
checkbox input "true"
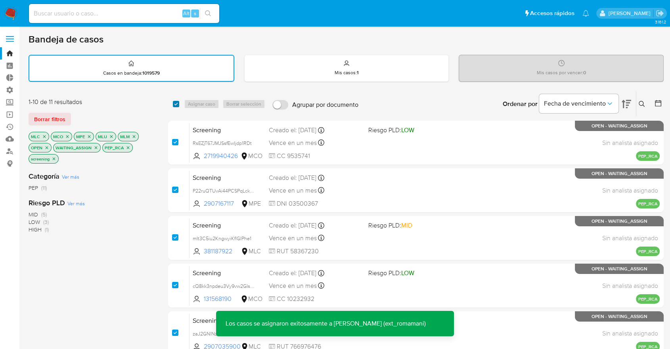
checkbox input "true"
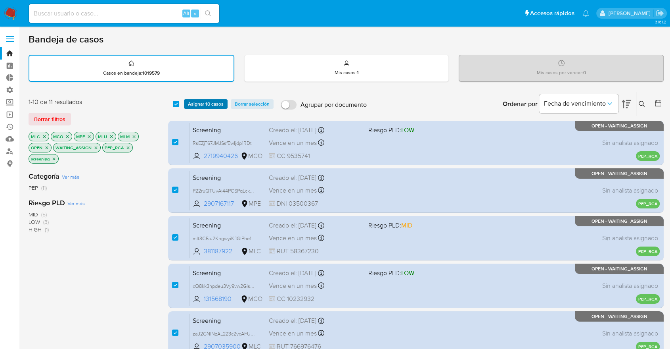
click at [189, 100] on span "Asignar 10 casos" at bounding box center [206, 104] width 36 height 8
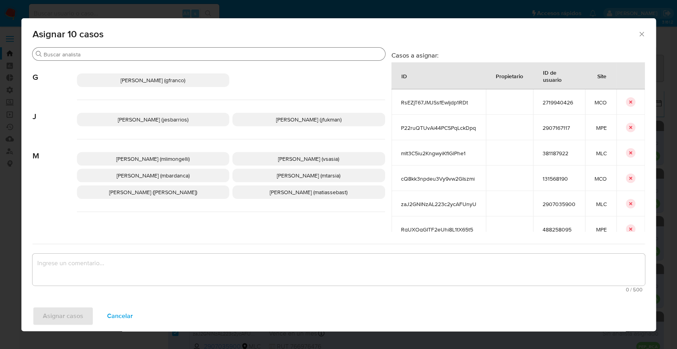
click at [180, 50] on div "Buscar" at bounding box center [209, 54] width 353 height 13
click at [196, 59] on div "Buscar" at bounding box center [209, 54] width 353 height 13
click at [205, 51] on input "Buscar" at bounding box center [213, 54] width 338 height 7
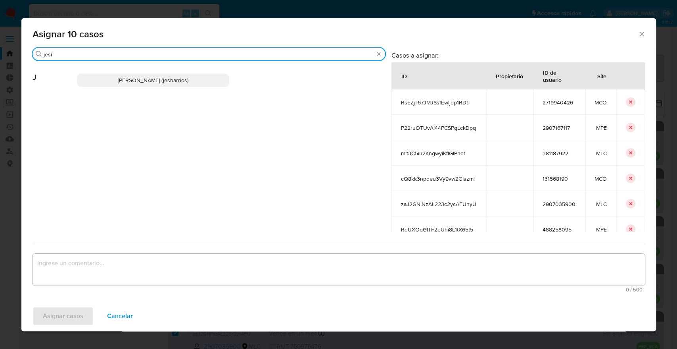
type input "jesi"
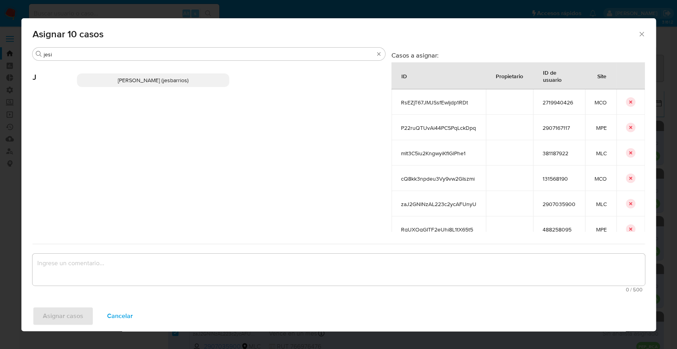
click at [208, 78] on p "Jesica Iris Barrios Leita (jesbarrios)" at bounding box center [153, 79] width 153 height 13
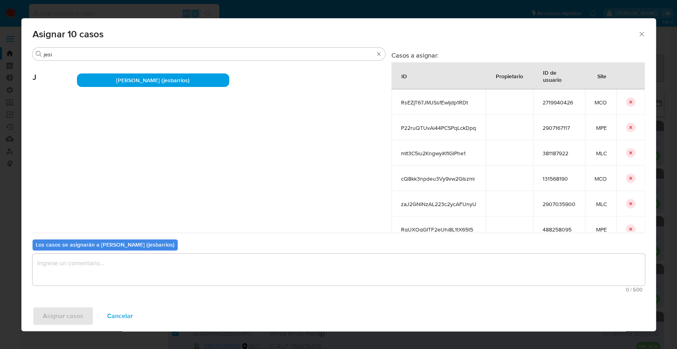
drag, startPoint x: 208, startPoint y: 78, endPoint x: 145, endPoint y: 268, distance: 200.5
click at [145, 268] on div "Buscar jesi J Jesica Iris Barrios Leita (jesbarrios) Casos a asignar: ID Propie…" at bounding box center [339, 171] width 612 height 248
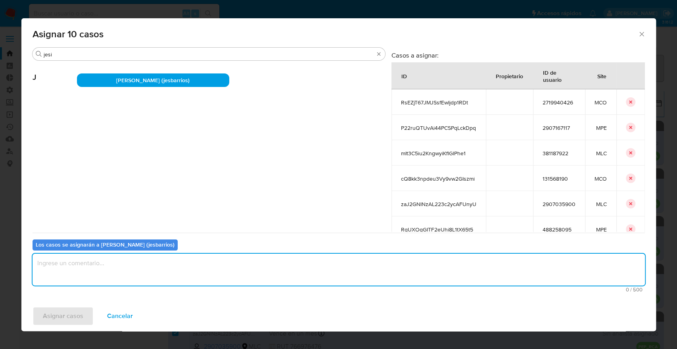
click at [145, 268] on textarea "assign-modal" at bounding box center [339, 269] width 612 height 32
paste textarea "Asignación."
type textarea "Asignación."
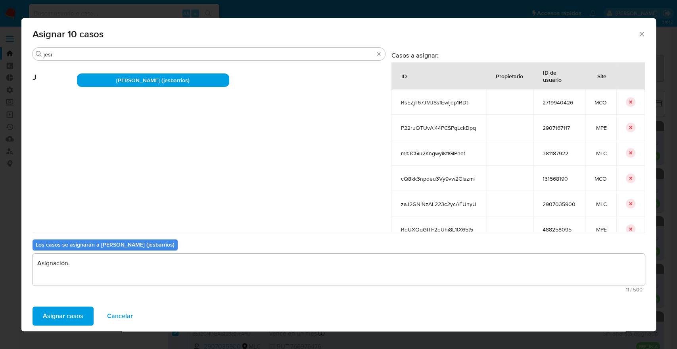
click at [83, 311] on button "Asignar casos" at bounding box center [63, 315] width 61 height 19
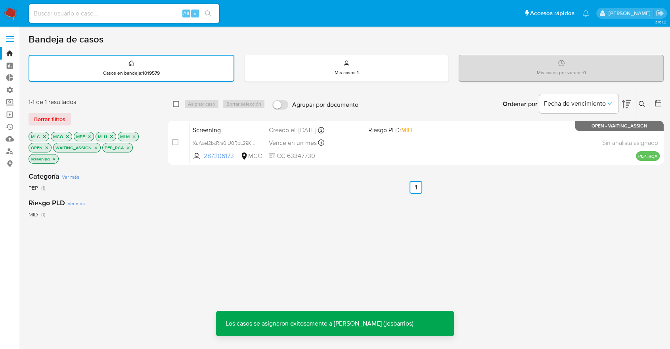
click at [176, 103] on input "checkbox" at bounding box center [176, 104] width 6 height 6
checkbox input "true"
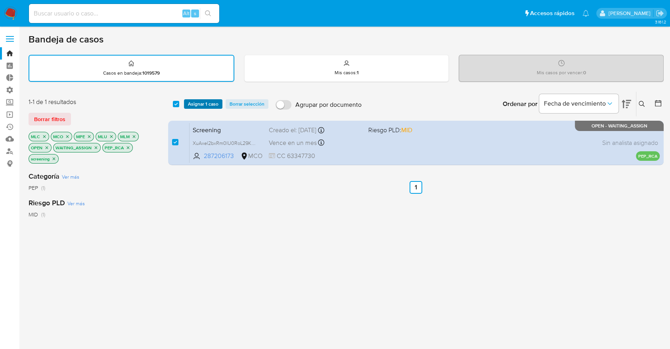
click at [220, 101] on button "Asignar 1 caso" at bounding box center [203, 104] width 38 height 10
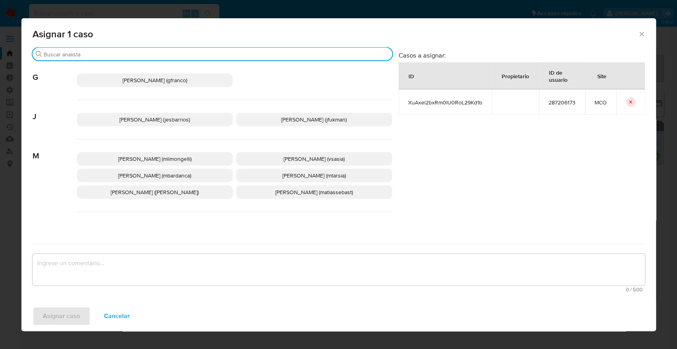
click at [214, 54] on input "Buscar" at bounding box center [216, 54] width 345 height 7
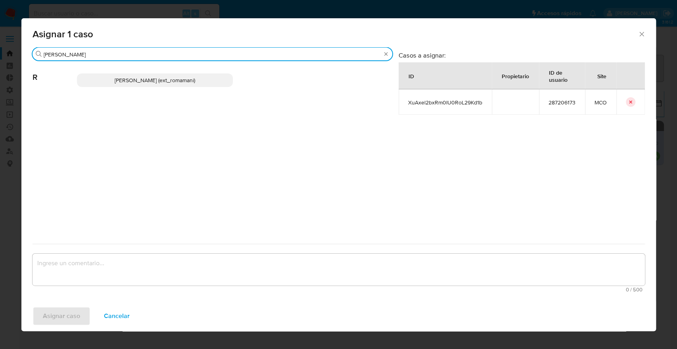
type input "rosa"
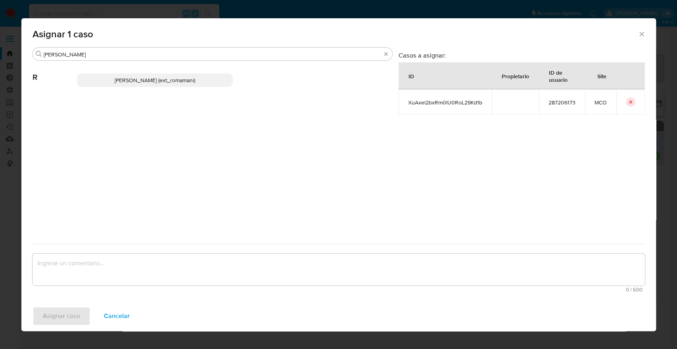
click at [214, 78] on p "Rosalia Mamani (ext_romamani)" at bounding box center [155, 79] width 156 height 13
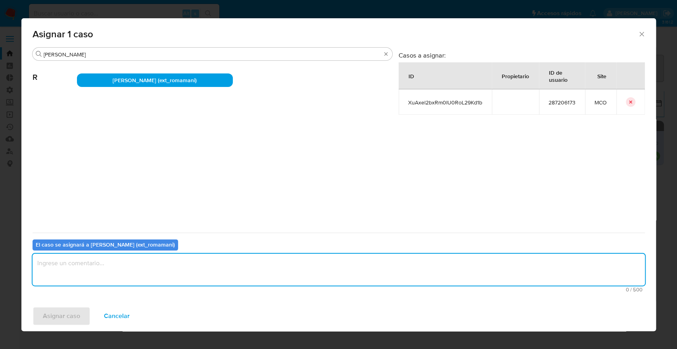
click at [134, 256] on textarea "assign-modal" at bounding box center [339, 269] width 612 height 32
paste textarea "Asignación."
type textarea "Asignación."
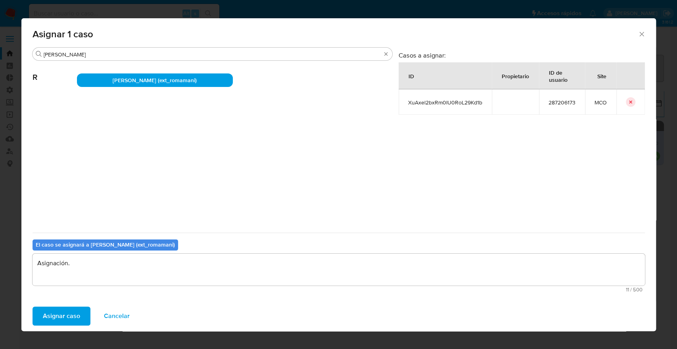
click at [81, 316] on button "Asignar caso" at bounding box center [62, 315] width 58 height 19
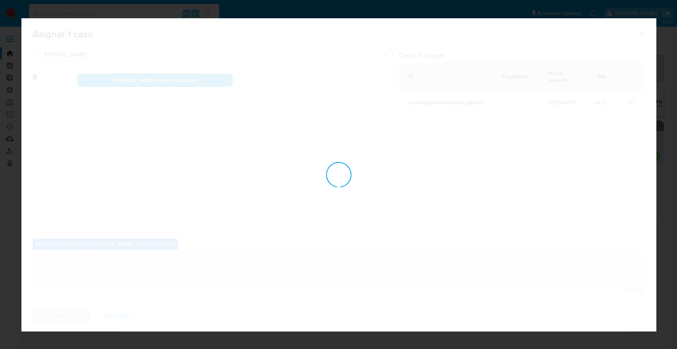
checkbox input "false"
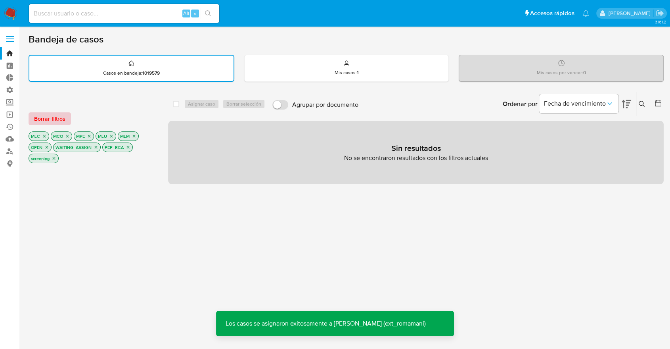
click at [65, 117] on span "Borrar filtros" at bounding box center [49, 118] width 31 height 11
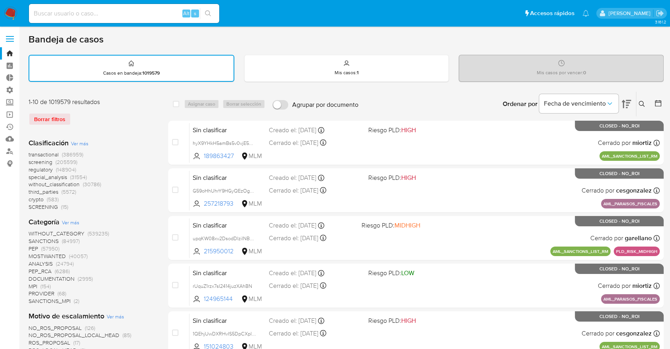
click at [29, 162] on span "screening" at bounding box center [41, 162] width 24 height 8
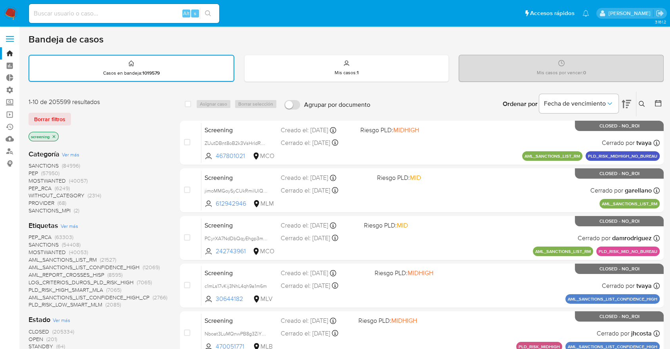
click at [34, 338] on span "OPEN" at bounding box center [36, 339] width 15 height 8
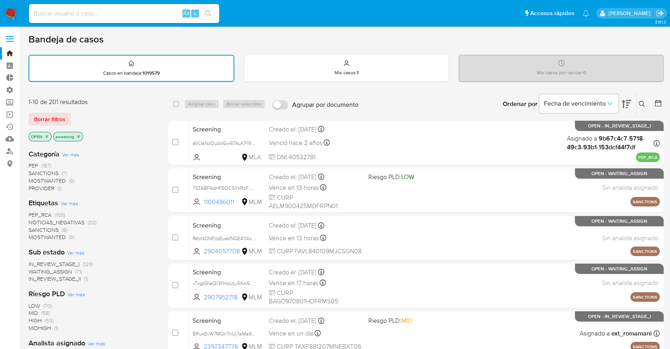
click at [74, 117] on div "Borrar filtros" at bounding box center [92, 119] width 127 height 13
click at [478, 41] on div "Bandeja de casos" at bounding box center [346, 39] width 635 height 12
click at [73, 113] on div "Borrar filtros" at bounding box center [92, 119] width 127 height 13
click at [76, 117] on div "Borrar filtros" at bounding box center [92, 119] width 127 height 13
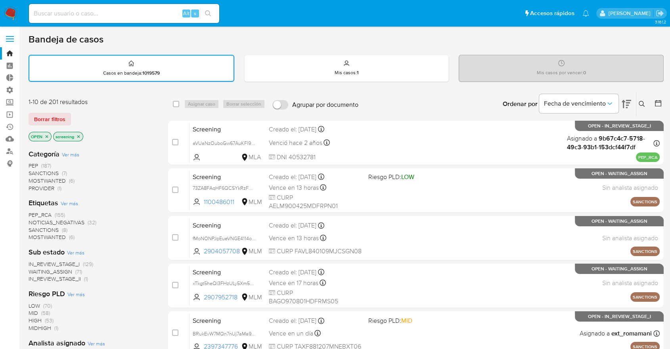
click at [72, 113] on div "Borrar filtros" at bounding box center [92, 119] width 127 height 13
click at [73, 115] on div "Borrar filtros" at bounding box center [92, 119] width 127 height 13
click at [92, 111] on div "1-10 de 201 resultados Borrar filtros OPEN screening" at bounding box center [92, 120] width 127 height 45
click at [81, 118] on div "Borrar filtros" at bounding box center [92, 119] width 127 height 13
click at [74, 110] on div "1-10 de 201 resultados Borrar filtros OPEN screening" at bounding box center [92, 120] width 127 height 45
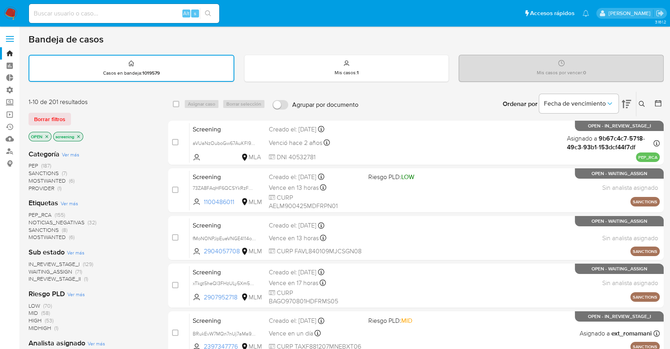
click at [79, 115] on div "Borrar filtros" at bounding box center [92, 119] width 127 height 13
click at [88, 118] on div "Borrar filtros" at bounding box center [92, 119] width 127 height 13
click at [92, 113] on div "Borrar filtros" at bounding box center [92, 119] width 127 height 13
click at [89, 110] on div "1-10 de 201 resultados Borrar filtros OPEN screening" at bounding box center [92, 120] width 127 height 45
click at [75, 113] on div "Borrar filtros" at bounding box center [92, 119] width 127 height 13
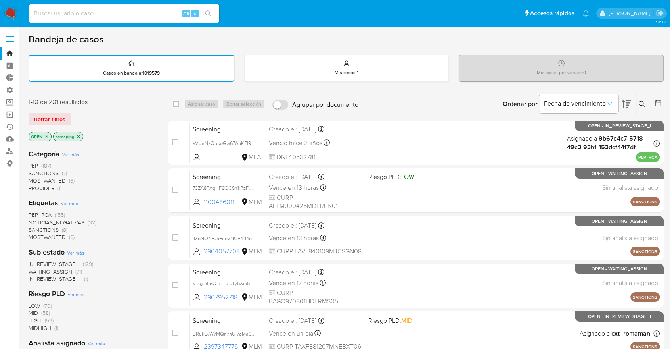
click at [107, 117] on div "Borrar filtros" at bounding box center [92, 119] width 127 height 13
click at [94, 113] on div "Borrar filtros" at bounding box center [92, 119] width 127 height 13
click at [81, 102] on div "1-10 de 201 resultados" at bounding box center [92, 102] width 127 height 9
click at [95, 116] on div "Borrar filtros" at bounding box center [92, 119] width 127 height 13
click at [33, 228] on span "SANCTIONS" at bounding box center [44, 230] width 30 height 8
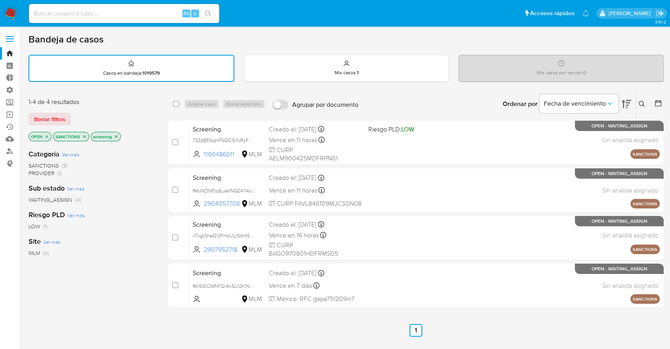
click at [84, 134] on icon "close-filter" at bounding box center [84, 136] width 5 height 5
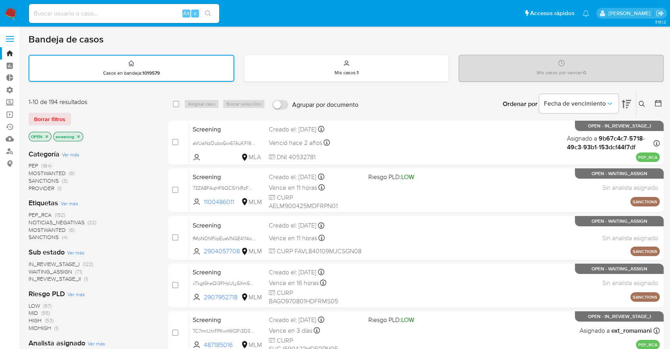
click at [33, 228] on span "MOSTWANTED" at bounding box center [47, 230] width 37 height 8
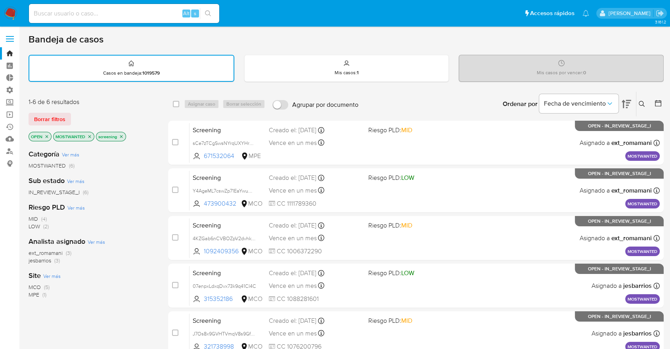
click at [88, 137] on icon "close-filter" at bounding box center [89, 136] width 5 height 5
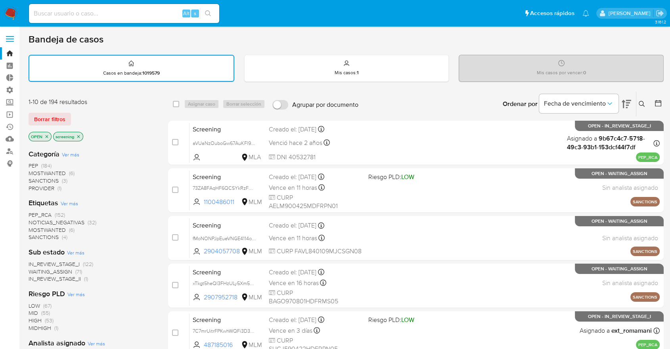
click at [33, 212] on span "PEP_RCA" at bounding box center [40, 215] width 23 height 8
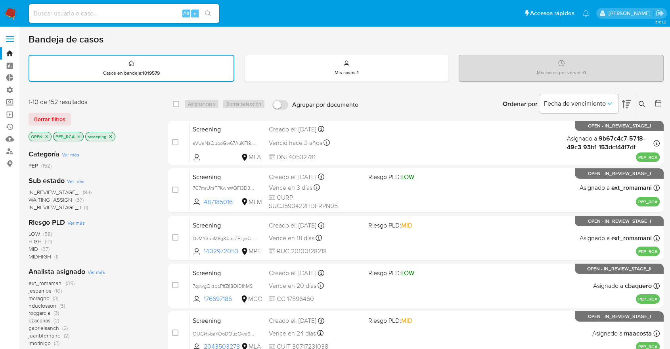
click at [79, 136] on icon "close-filter" at bounding box center [79, 136] width 5 height 5
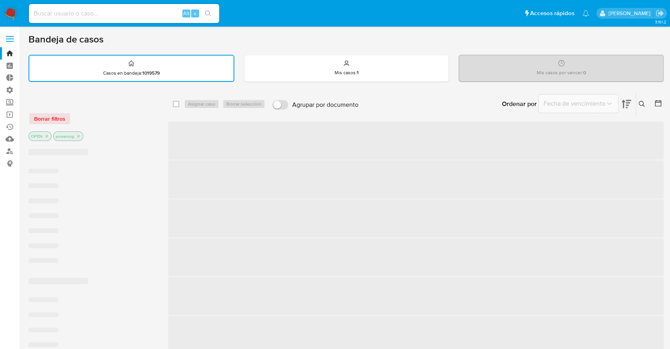
click at [79, 119] on div "Borrar filtros" at bounding box center [92, 118] width 127 height 13
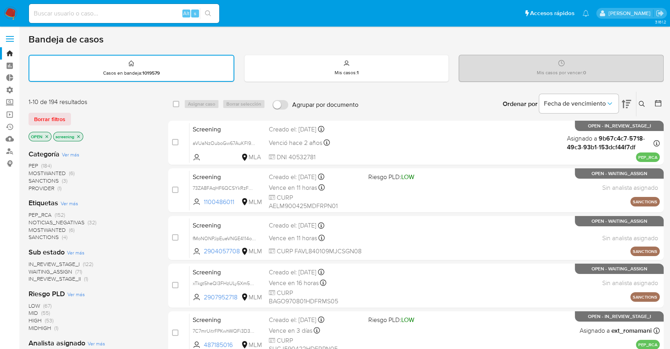
click at [73, 115] on div "Borrar filtros" at bounding box center [92, 119] width 127 height 13
click at [73, 114] on div "Borrar filtros" at bounding box center [92, 119] width 127 height 13
click at [84, 129] on div "1-10 de 194 resultados Borrar filtros OPEN screening" at bounding box center [92, 120] width 127 height 45
drag, startPoint x: 77, startPoint y: 117, endPoint x: 47, endPoint y: 109, distance: 30.9
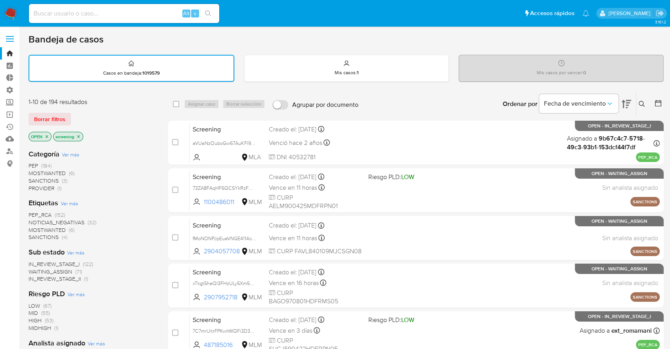
click at [77, 117] on div "Borrar filtros" at bounding box center [92, 119] width 127 height 13
click at [74, 113] on div "Borrar filtros" at bounding box center [92, 119] width 127 height 13
click at [93, 119] on div "Borrar filtros" at bounding box center [92, 119] width 127 height 13
click at [77, 117] on div "Borrar filtros" at bounding box center [92, 119] width 127 height 13
click at [8, 219] on aside "Bandeja Tablero Tablero Externo Administración Reglas Roles Usuarios Equipos Co…" at bounding box center [9, 328] width 19 height 656
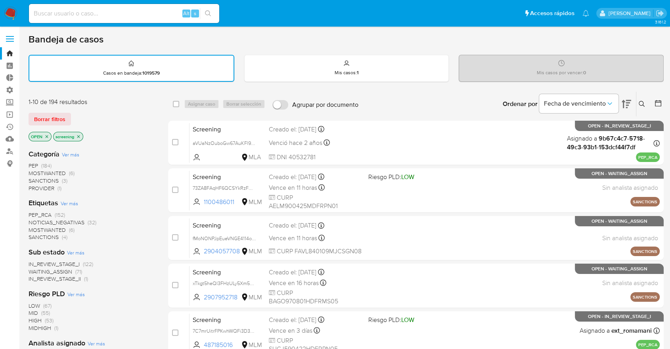
click at [76, 113] on div "Borrar filtros" at bounding box center [92, 119] width 127 height 13
click at [72, 113] on div "Borrar filtros" at bounding box center [92, 119] width 127 height 13
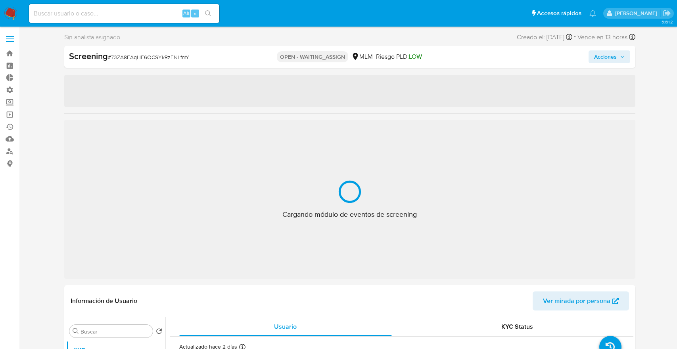
select select "10"
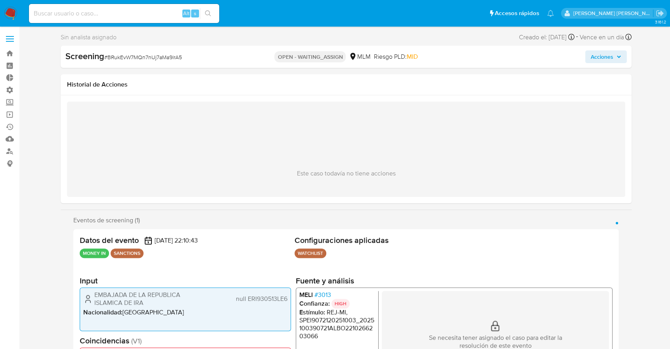
click at [446, 15] on ul "Pausado Ver notificaciones Alt s Accesos rápidos Presiona las siguientes teclas…" at bounding box center [291, 13] width 533 height 20
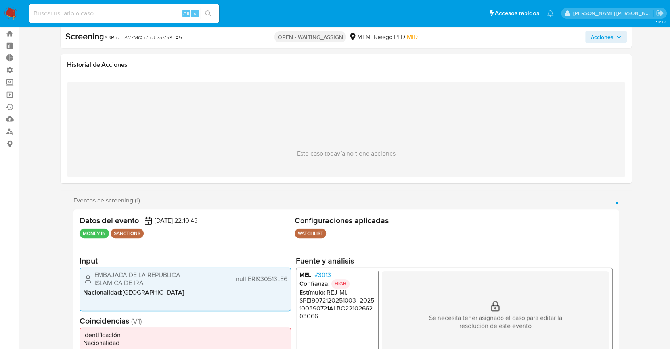
scroll to position [19, 0]
click at [111, 36] on span "# BRukEvW7MQn7nUj7aMa9lrA5" at bounding box center [143, 39] width 78 height 8
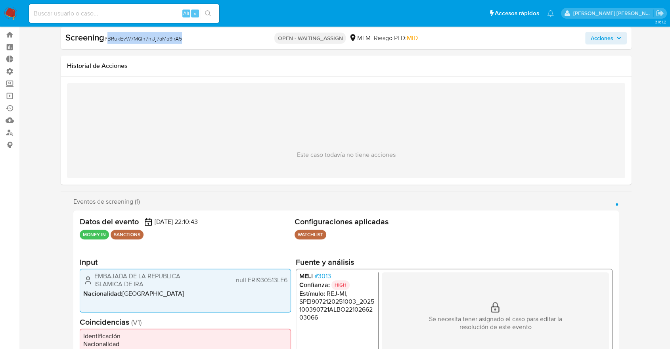
click at [111, 36] on span "# BRukEvW7MQn7nUj7aMa9lrA5" at bounding box center [143, 39] width 78 height 8
copy span "BRukEvW7MQn7nUj7aMa9lrA5"
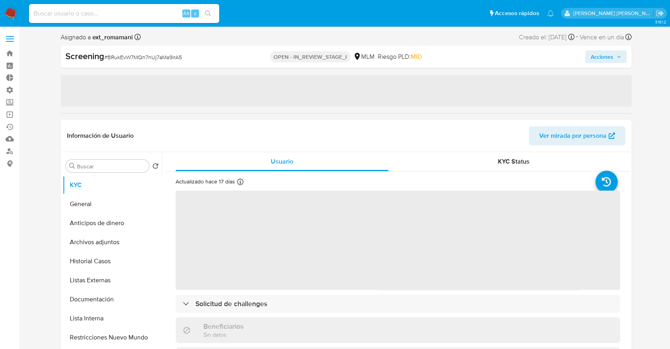
select select "10"
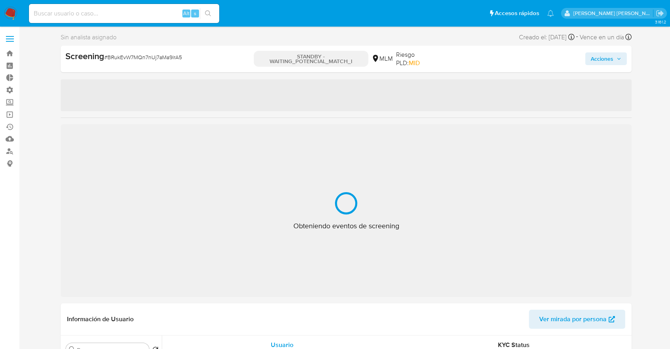
select select "10"
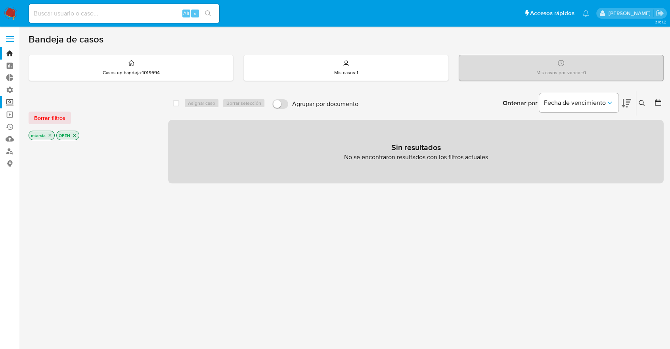
click at [15, 98] on label "Screening" at bounding box center [47, 102] width 94 height 12
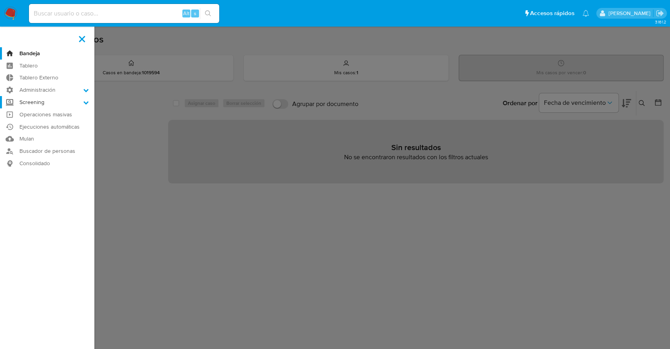
click at [0, 0] on input "Screening" at bounding box center [0, 0] width 0 height 0
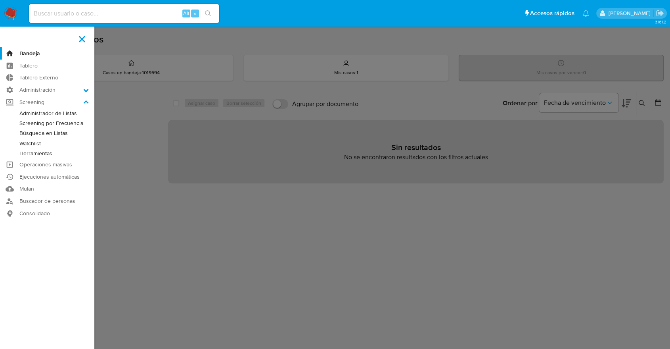
click at [23, 111] on link "Administrador de Listas" at bounding box center [47, 113] width 94 height 10
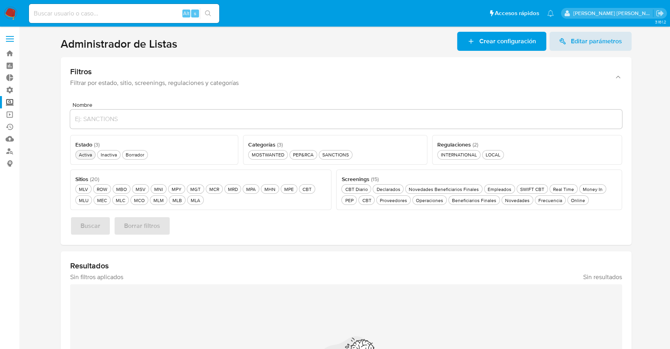
click at [86, 155] on div "Activa Activa" at bounding box center [85, 154] width 16 height 7
click at [82, 200] on div "MLU MLU" at bounding box center [83, 200] width 13 height 7
click at [539, 201] on div "Frecuencia Frecuencia" at bounding box center [550, 200] width 27 height 7
click at [308, 155] on div "PEP&RCA PEP&RCA" at bounding box center [303, 154] width 24 height 7
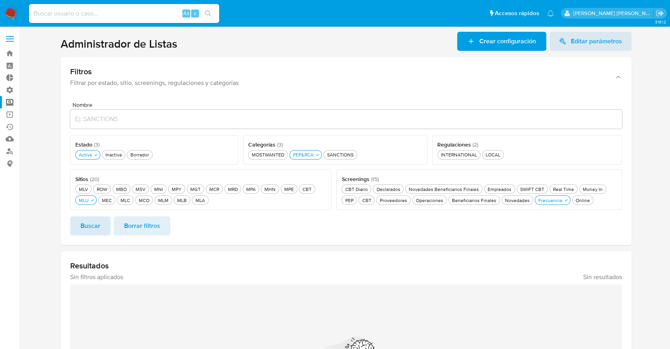
click at [100, 225] on button "Buscar" at bounding box center [90, 225] width 40 height 19
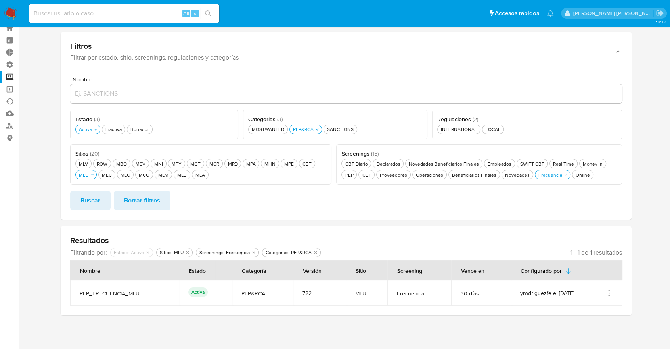
scroll to position [25, 0]
click at [483, 13] on ul "Pausado Ver notificaciones Alt s Accesos rápidos Presiona las siguientes teclas…" at bounding box center [291, 13] width 533 height 20
click at [144, 123] on ul "Activa Activa Inactiva Inactiva Borrador Borrador" at bounding box center [154, 128] width 158 height 11
click at [148, 126] on div "Borrador Borrador" at bounding box center [140, 129] width 22 height 7
click at [103, 194] on button "Buscar" at bounding box center [90, 200] width 40 height 19
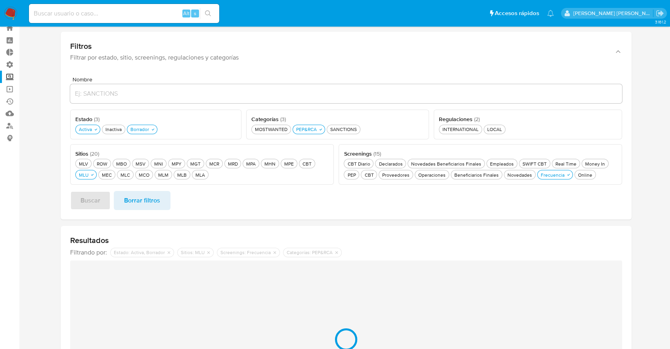
click at [357, 201] on div "Buscar Borrar filtros" at bounding box center [346, 200] width 552 height 19
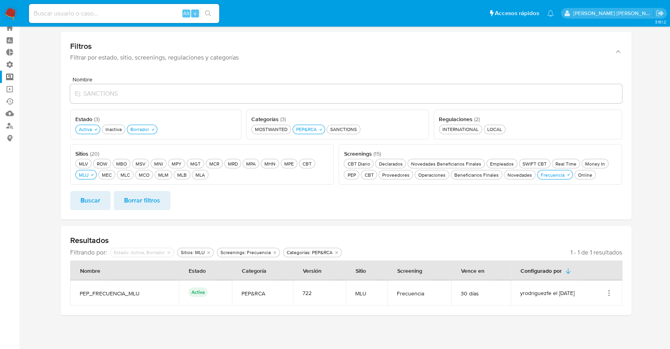
click at [357, 199] on div "Buscar Borrar filtros" at bounding box center [346, 200] width 552 height 19
click at [152, 132] on button "Borrador Borrador" at bounding box center [142, 130] width 31 height 10
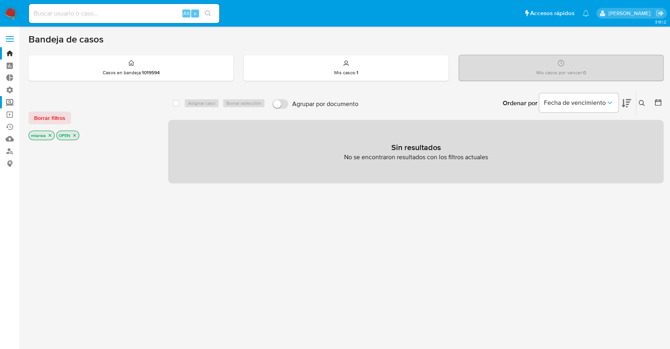
click at [13, 100] on label "Screening" at bounding box center [47, 102] width 94 height 12
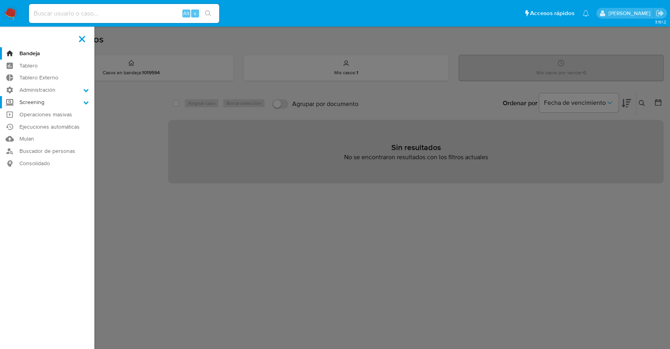
click at [0, 0] on input "Screening" at bounding box center [0, 0] width 0 height 0
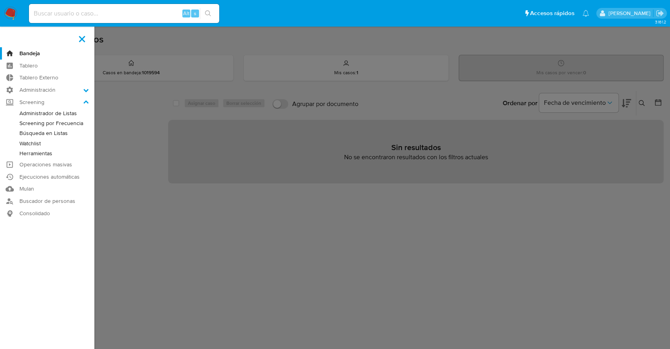
click at [26, 115] on link "Administrador de Listas" at bounding box center [47, 113] width 94 height 10
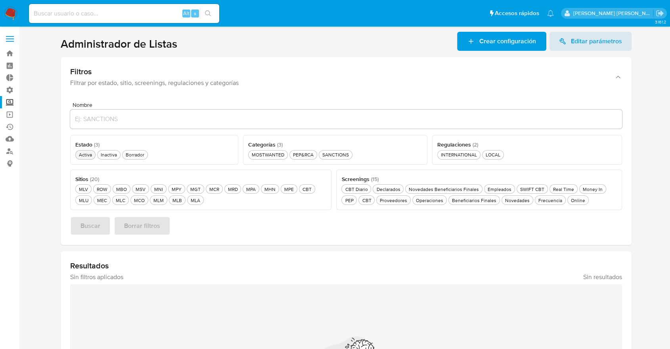
click at [92, 153] on div "Activa Activa" at bounding box center [85, 154] width 16 height 7
click at [86, 199] on div "MLU MLU" at bounding box center [83, 200] width 13 height 7
click at [311, 155] on div "PEP&RCA PEP&RCA" at bounding box center [303, 154] width 24 height 7
click at [570, 201] on div "Online Online" at bounding box center [578, 200] width 17 height 7
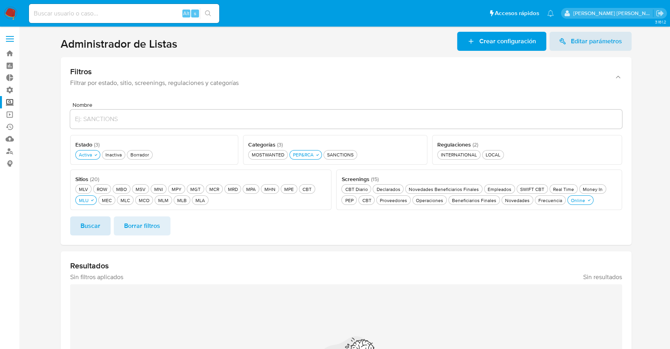
click at [103, 225] on button "Buscar" at bounding box center [90, 225] width 40 height 19
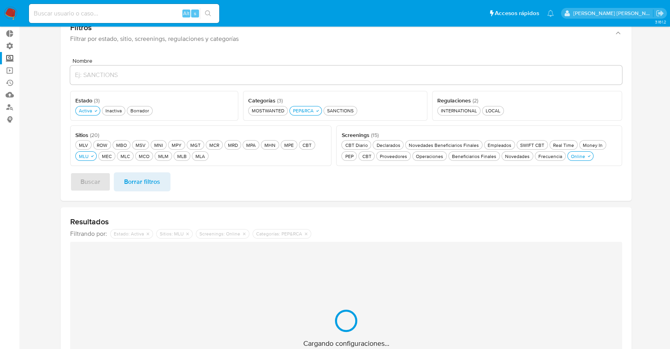
scroll to position [25, 0]
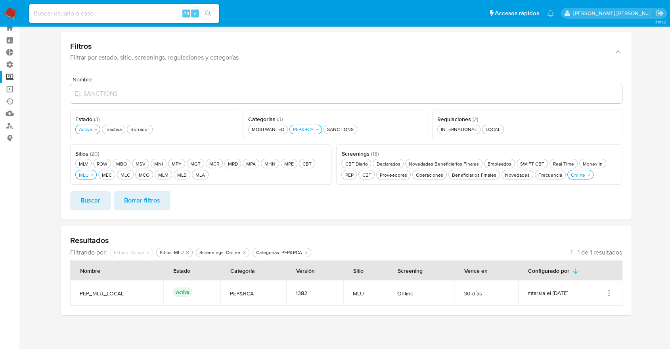
click at [598, 205] on div "Buscar Borrar filtros" at bounding box center [346, 200] width 552 height 19
click at [625, 196] on div "Nombre Estado ( 3 ) Este campo es requerido Activa Activa Inactiva Inactiva Bor…" at bounding box center [346, 144] width 571 height 149
click at [552, 163] on div "Real Time Real Time" at bounding box center [564, 163] width 24 height 7
click at [98, 203] on span "Buscar" at bounding box center [91, 200] width 20 height 17
